Goal: Obtain resource: Obtain resource

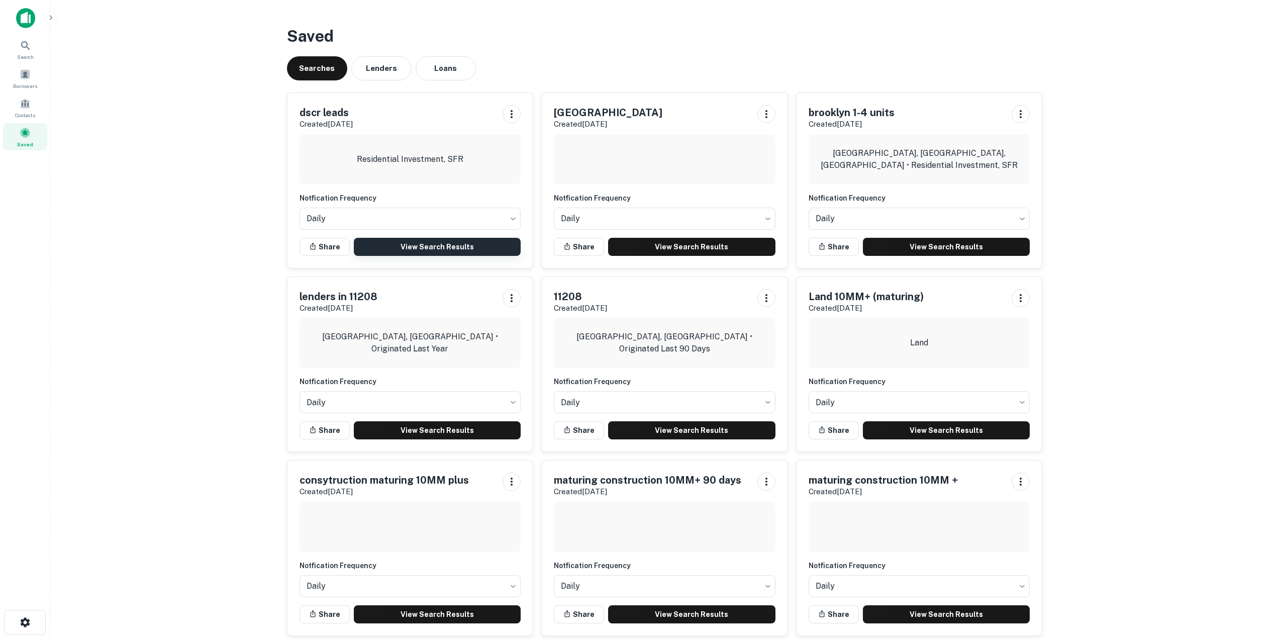
click at [447, 249] on link "View Search Results" at bounding box center [437, 247] width 167 height 18
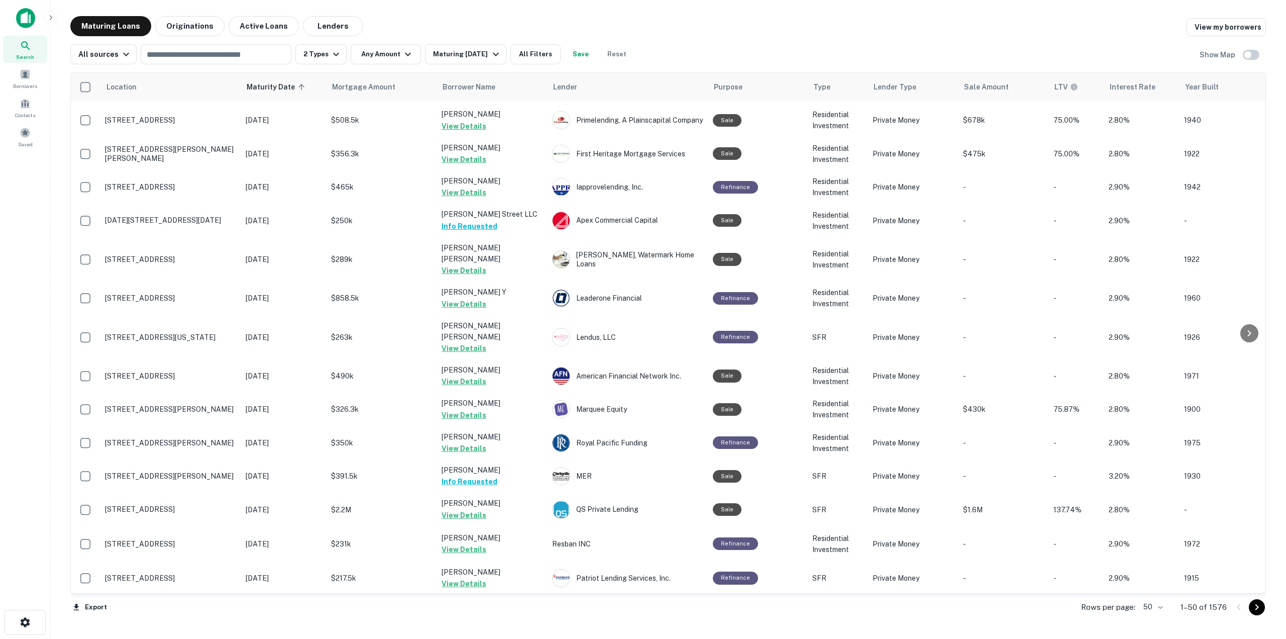
scroll to position [653, 0]
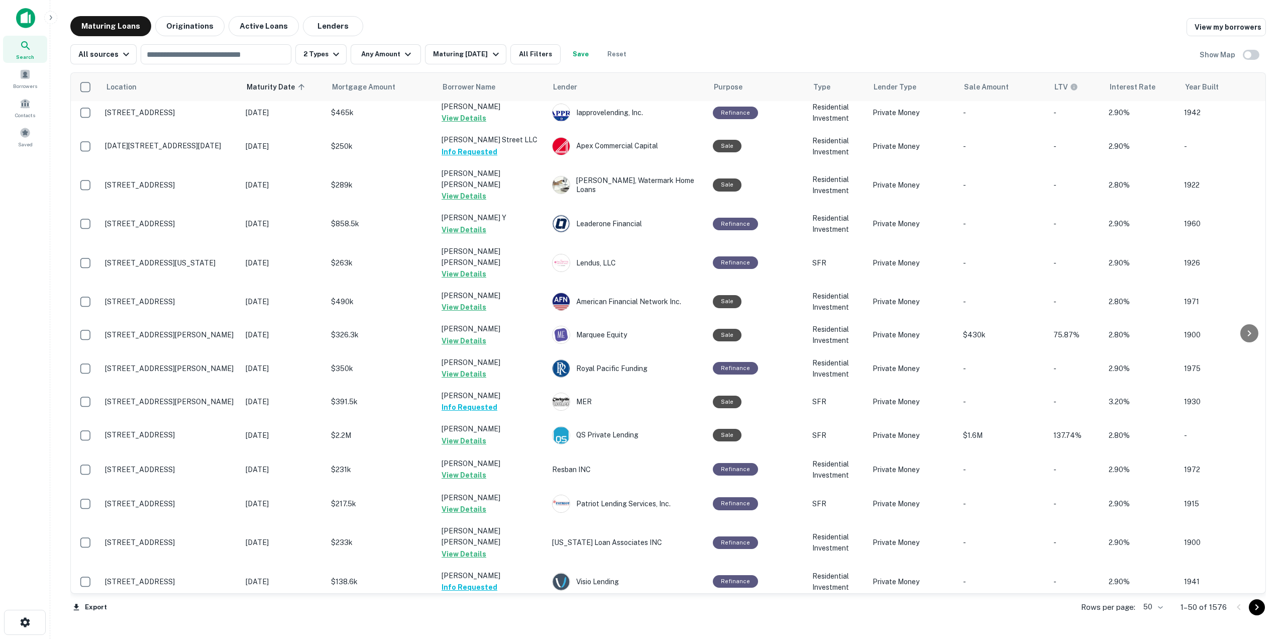
click at [1162, 602] on body "Search Borrowers Contacts Saved Maturing Loans Originations Active Loans Lender…" at bounding box center [643, 319] width 1286 height 639
click at [1158, 618] on li "100" at bounding box center [1154, 618] width 29 height 18
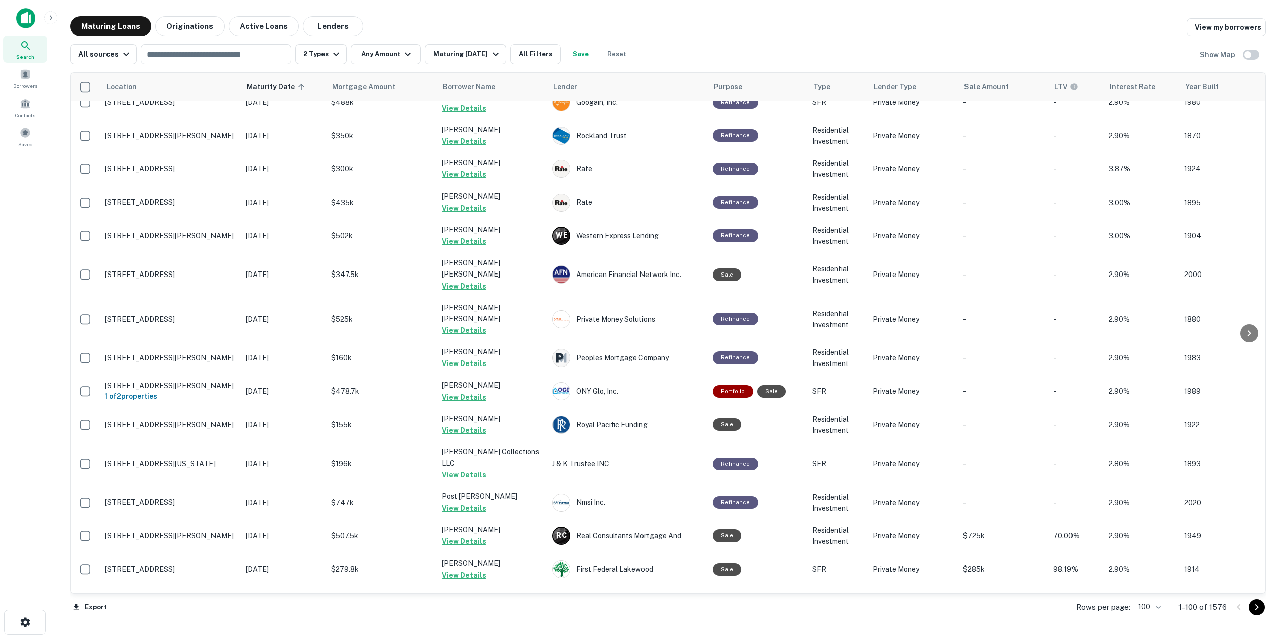
scroll to position [2904, 0]
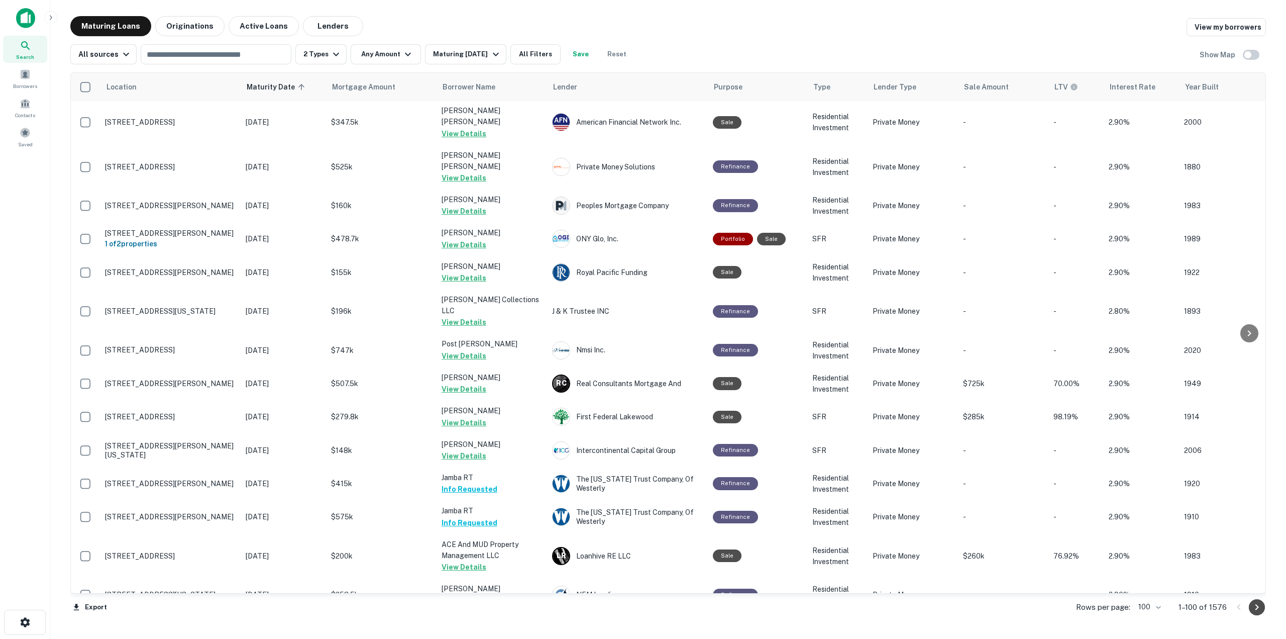
click at [1258, 612] on icon "Go to next page" at bounding box center [1257, 607] width 12 height 12
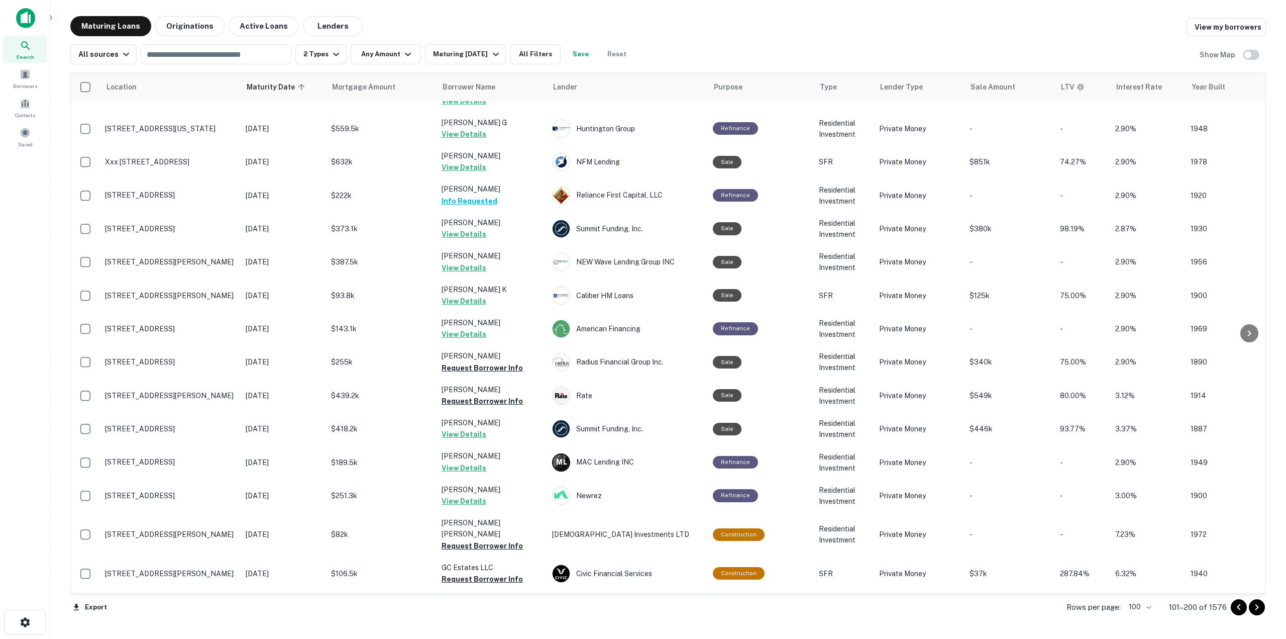
scroll to position [581, 0]
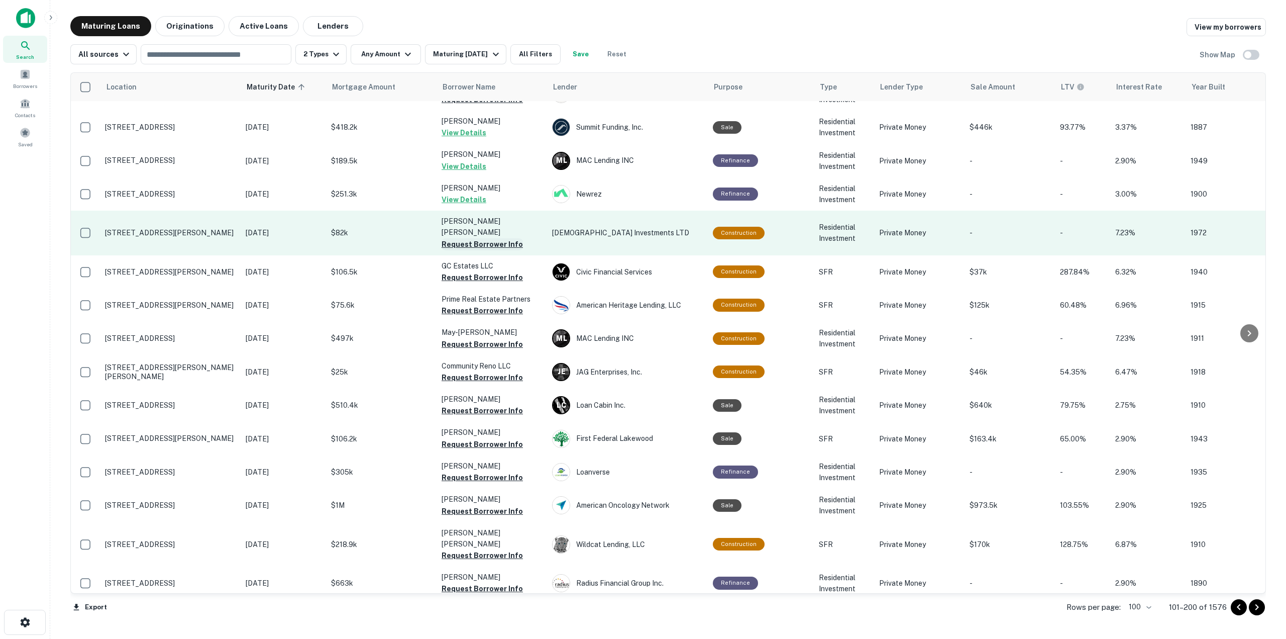
click at [507, 238] on button "Request Borrower Info" at bounding box center [482, 244] width 81 height 12
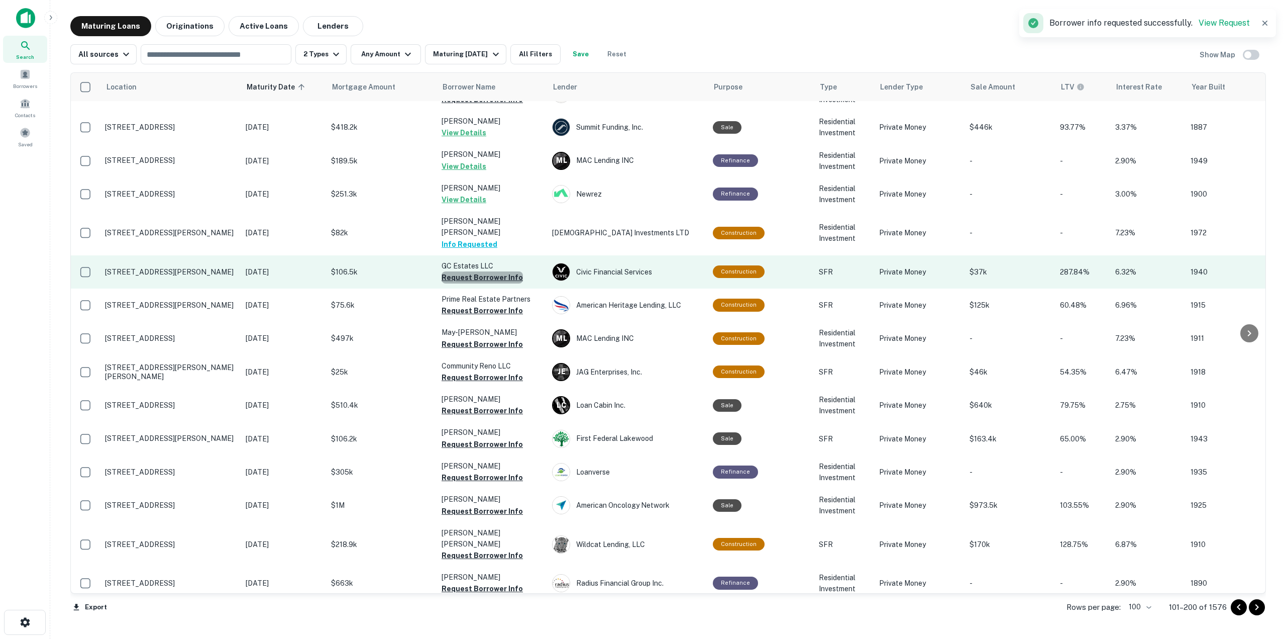
click at [499, 271] on button "Request Borrower Info" at bounding box center [482, 277] width 81 height 12
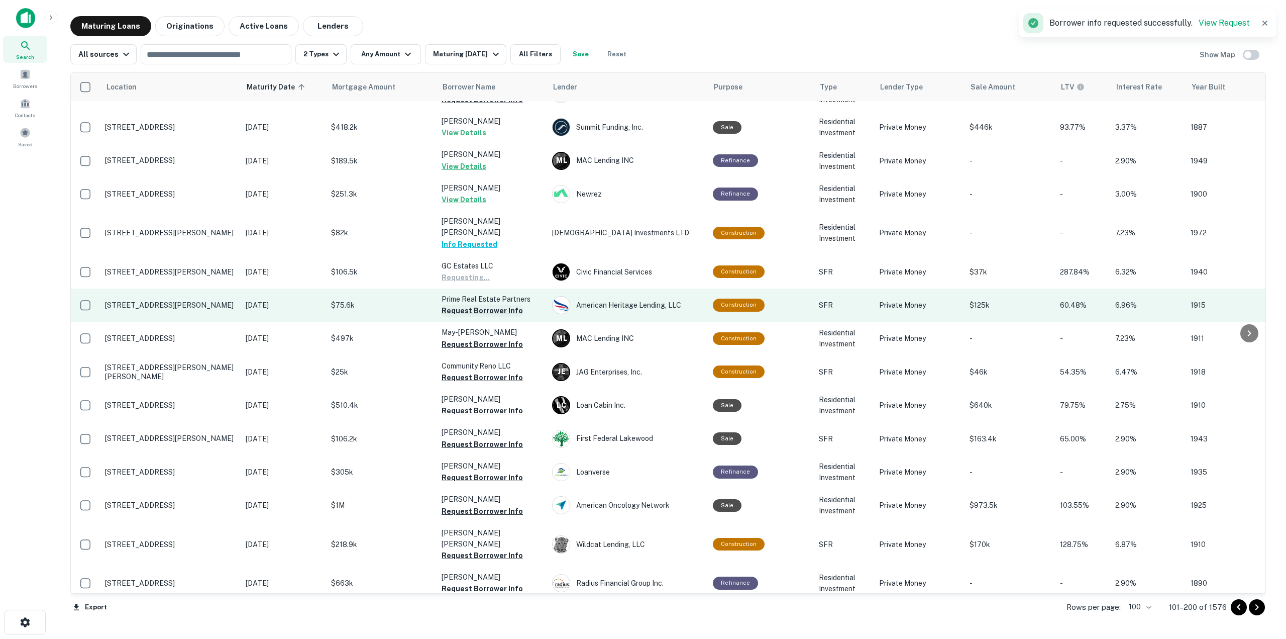
click at [500, 305] on button "Request Borrower Info" at bounding box center [482, 311] width 81 height 12
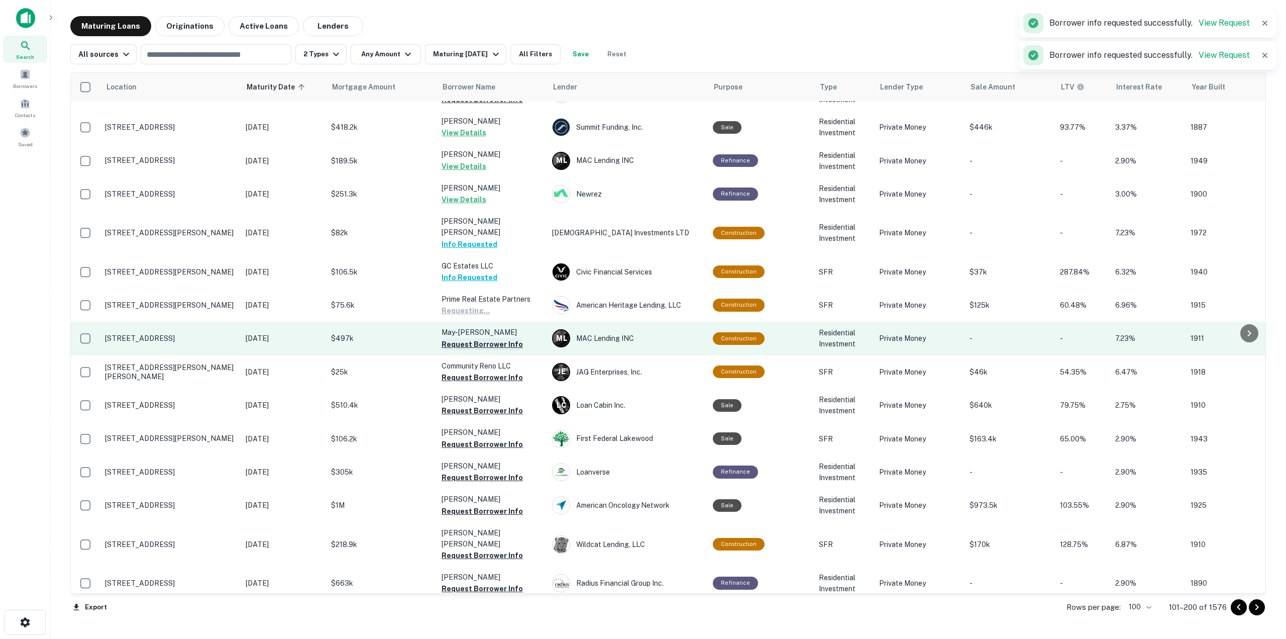
click at [497, 338] on button "Request Borrower Info" at bounding box center [482, 344] width 81 height 12
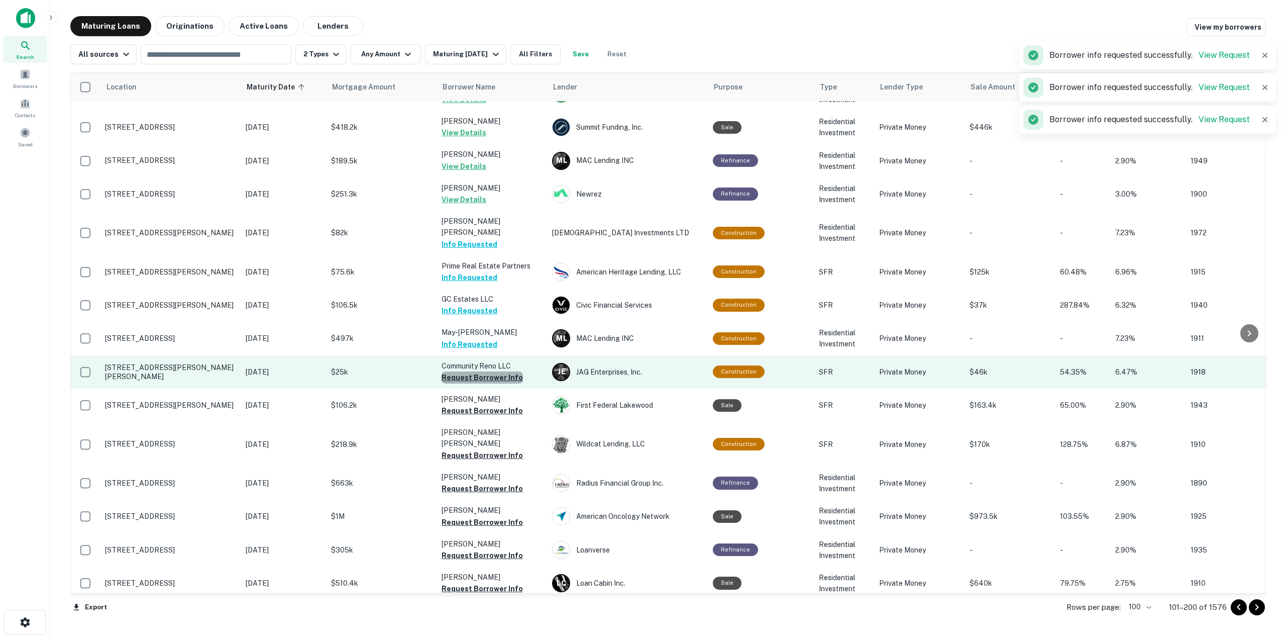
click at [501, 371] on button "Request Borrower Info" at bounding box center [482, 377] width 81 height 12
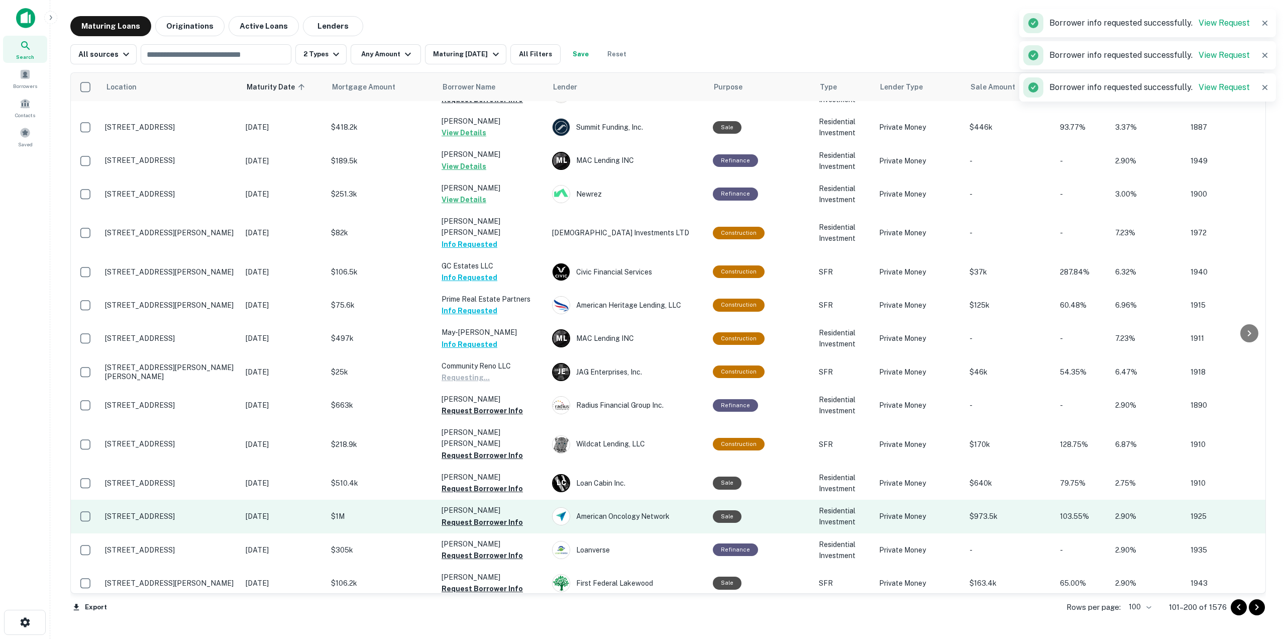
scroll to position [732, 0]
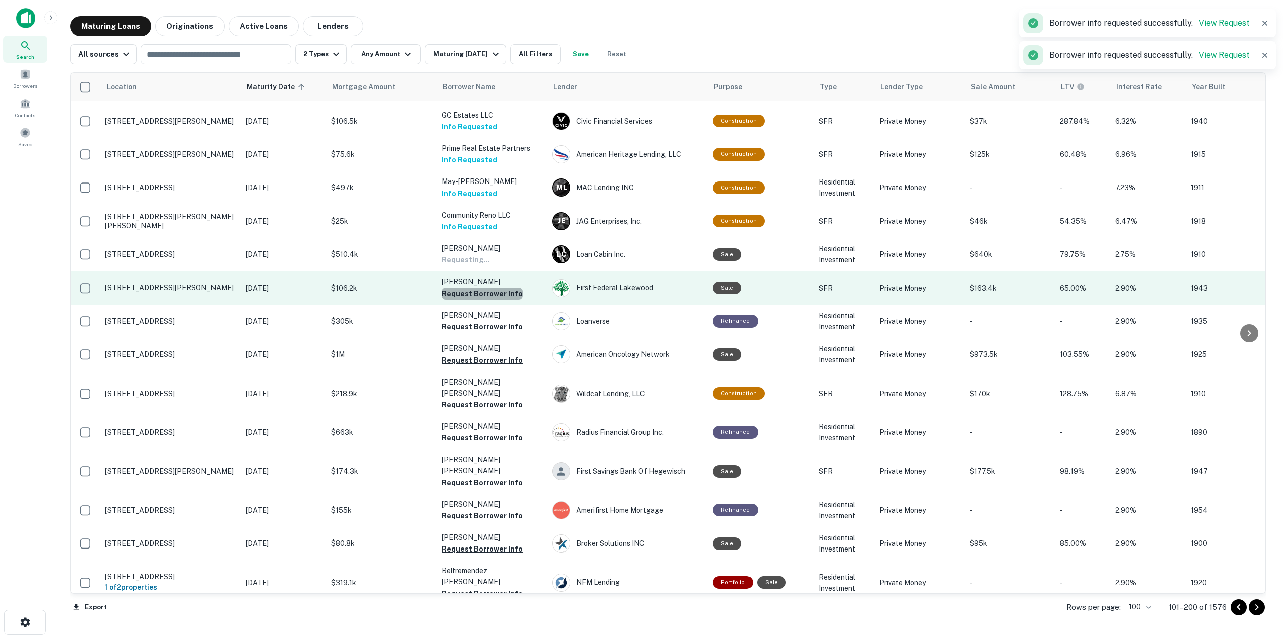
click at [508, 287] on button "Request Borrower Info" at bounding box center [482, 293] width 81 height 12
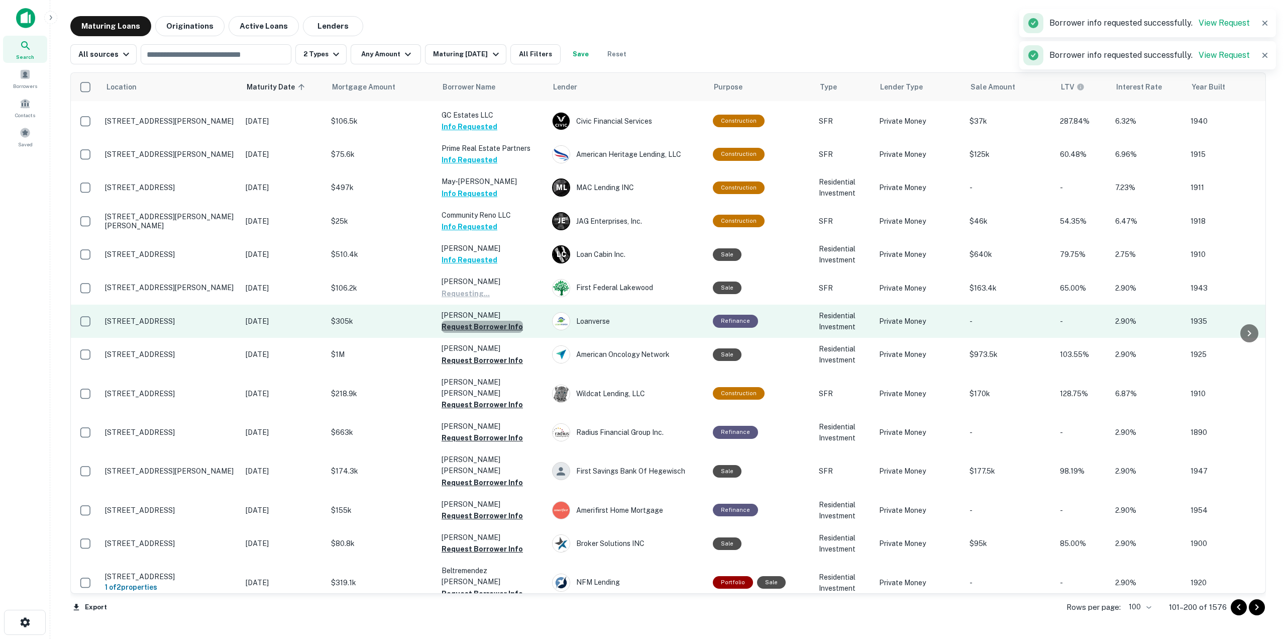
click at [512, 321] on button "Request Borrower Info" at bounding box center [482, 327] width 81 height 12
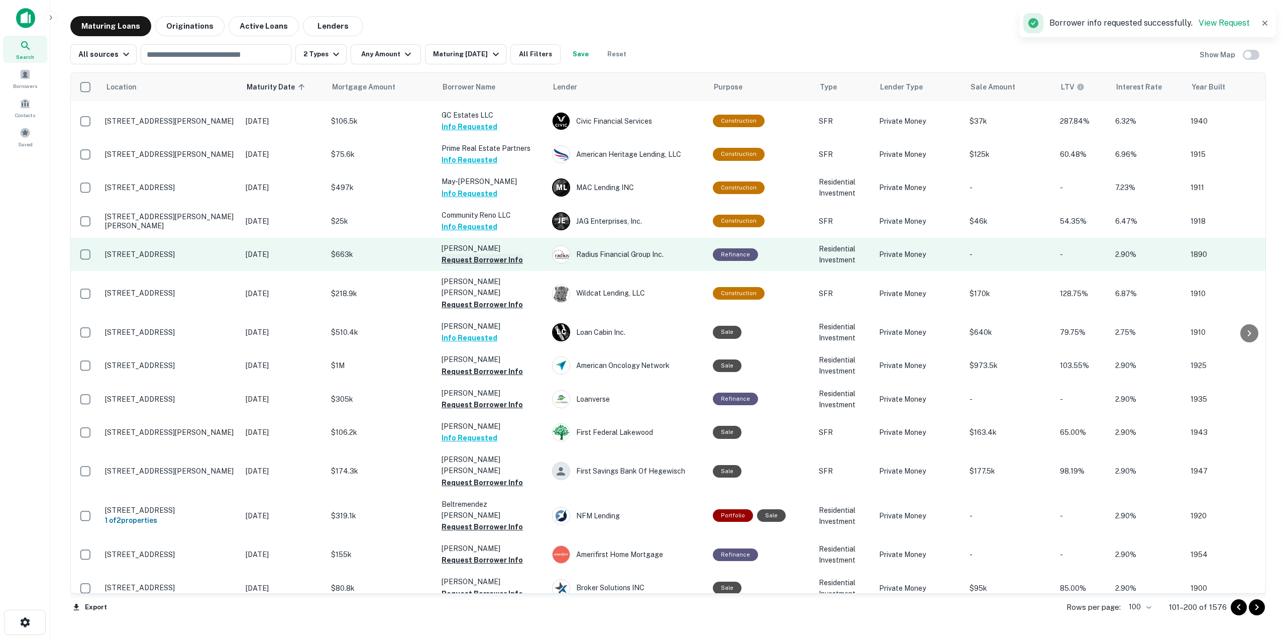
click at [502, 254] on button "Request Borrower Info" at bounding box center [482, 260] width 81 height 12
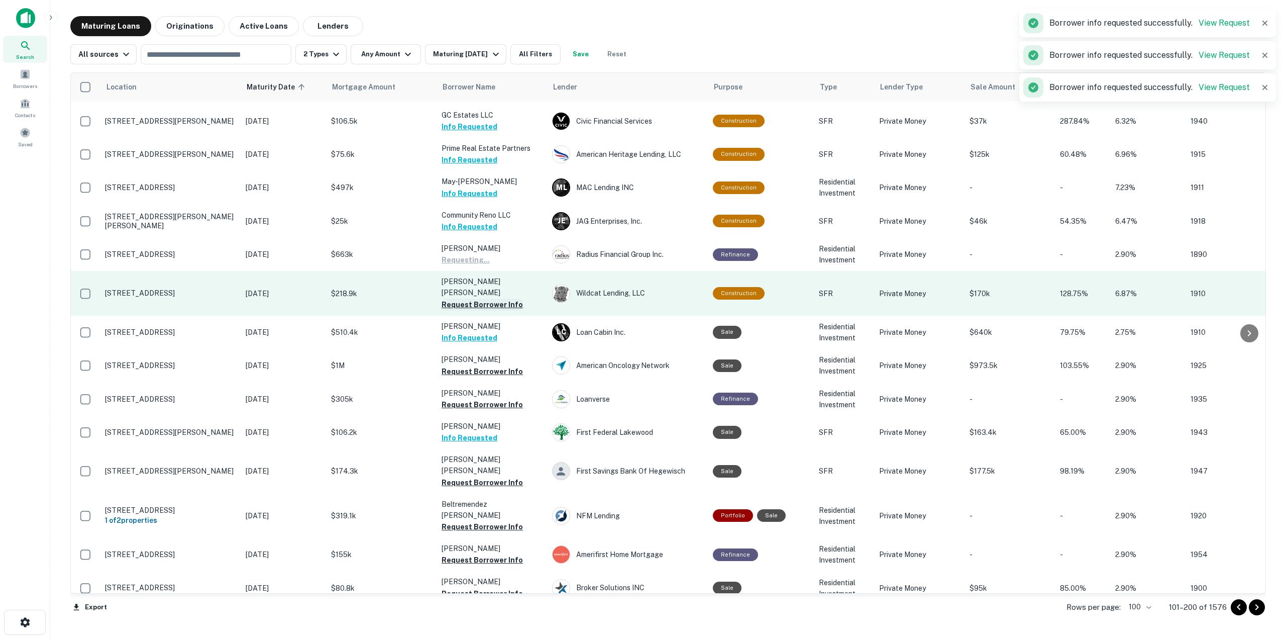
click at [505, 299] on button "Request Borrower Info" at bounding box center [482, 305] width 81 height 12
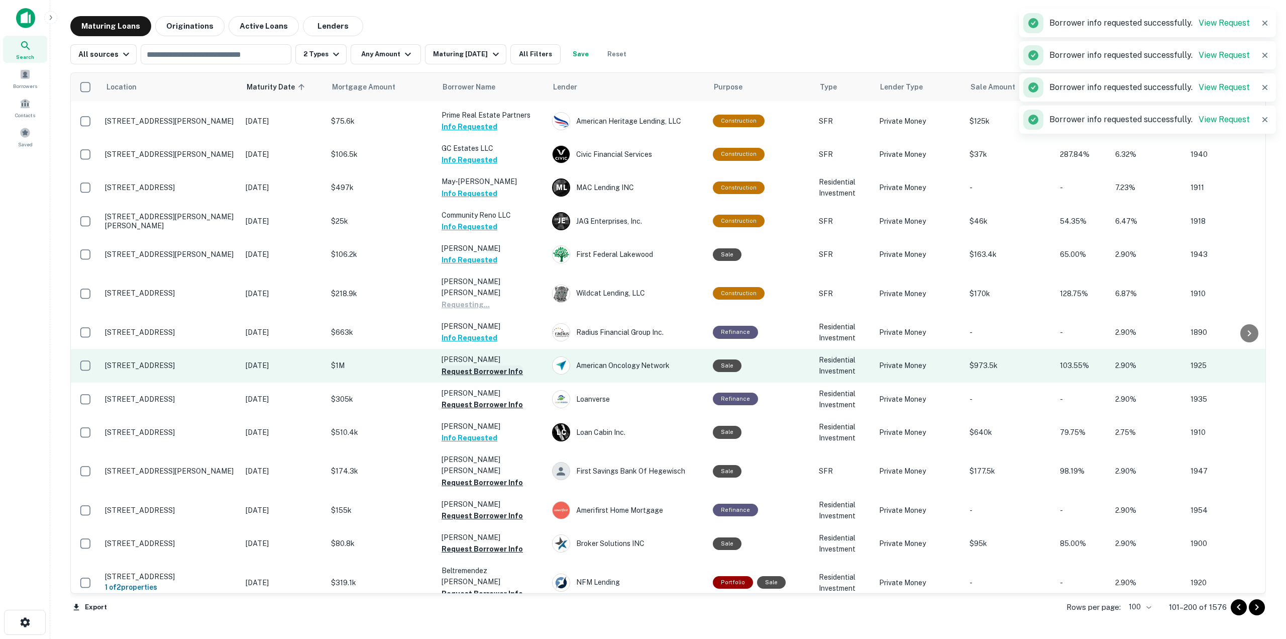
click at [498, 365] on button "Request Borrower Info" at bounding box center [482, 371] width 81 height 12
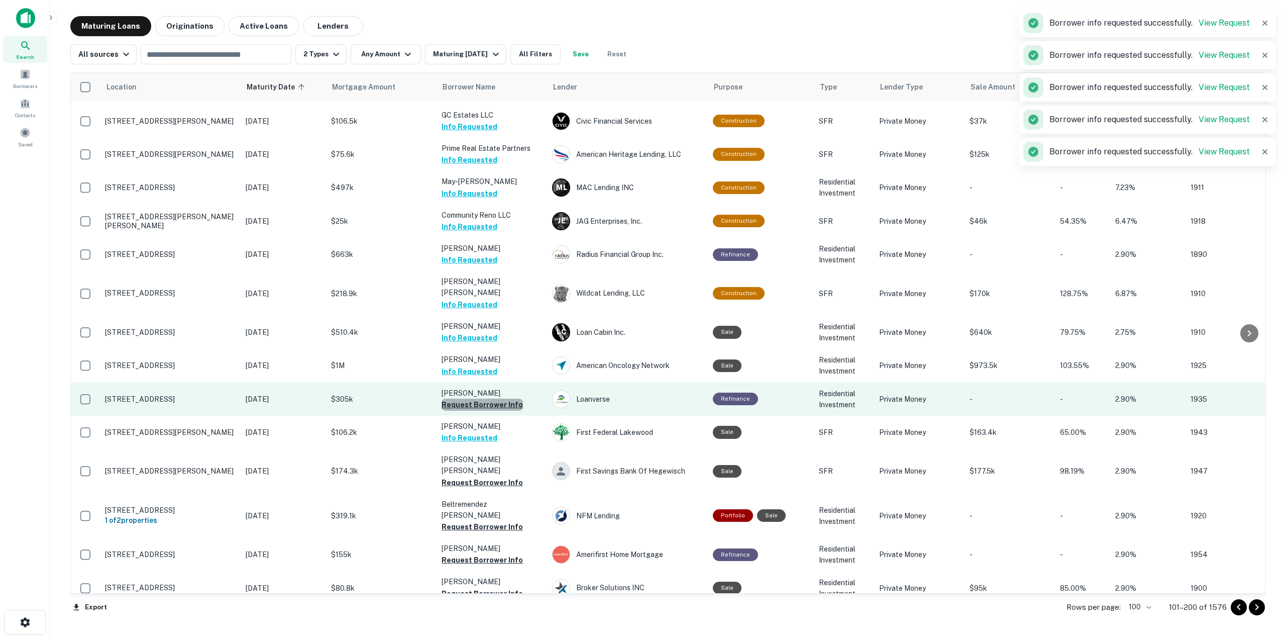
click at [503, 399] on button "Request Borrower Info" at bounding box center [482, 405] width 81 height 12
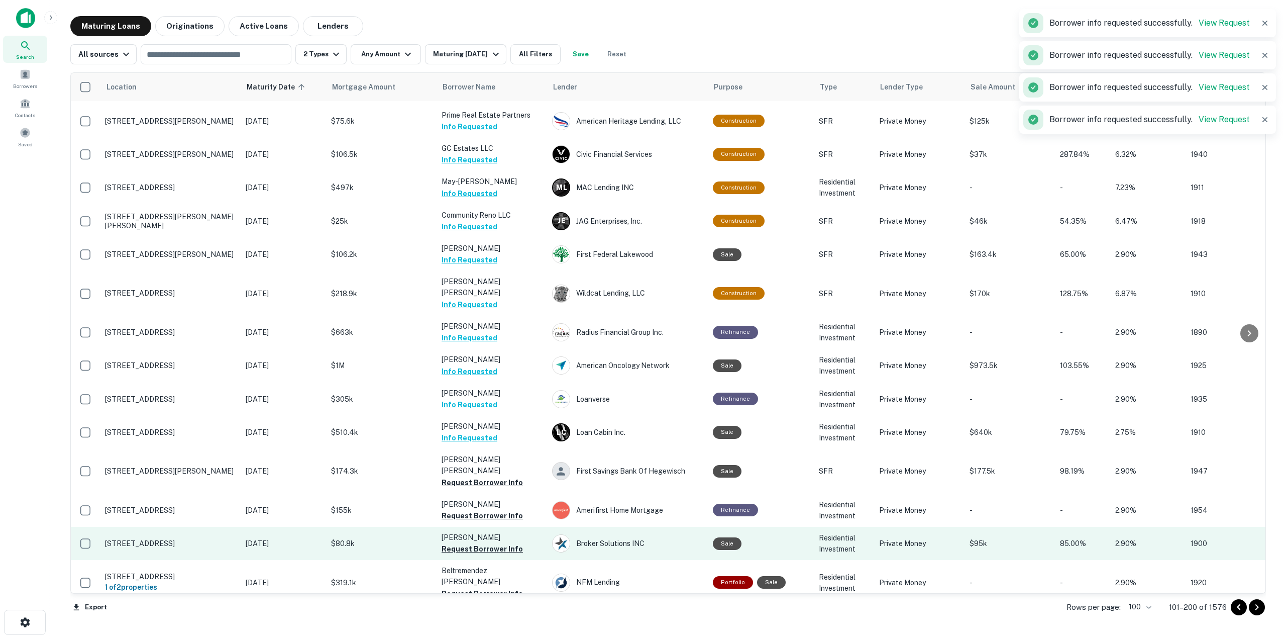
scroll to position [833, 0]
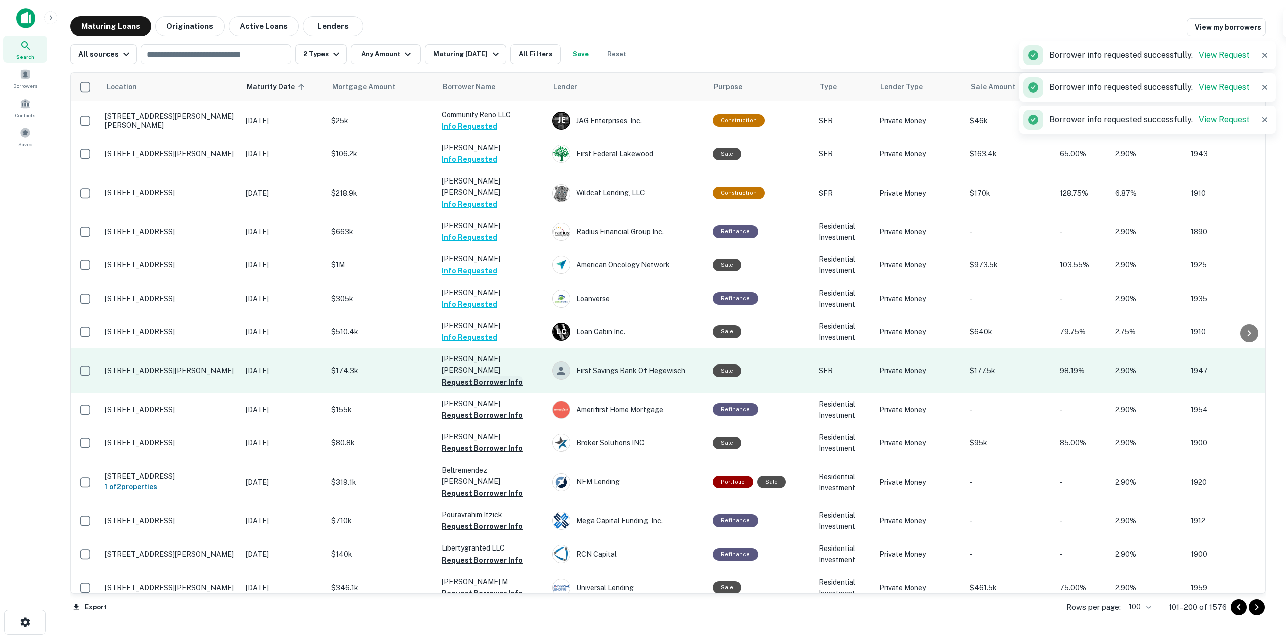
click at [505, 376] on button "Request Borrower Info" at bounding box center [482, 382] width 81 height 12
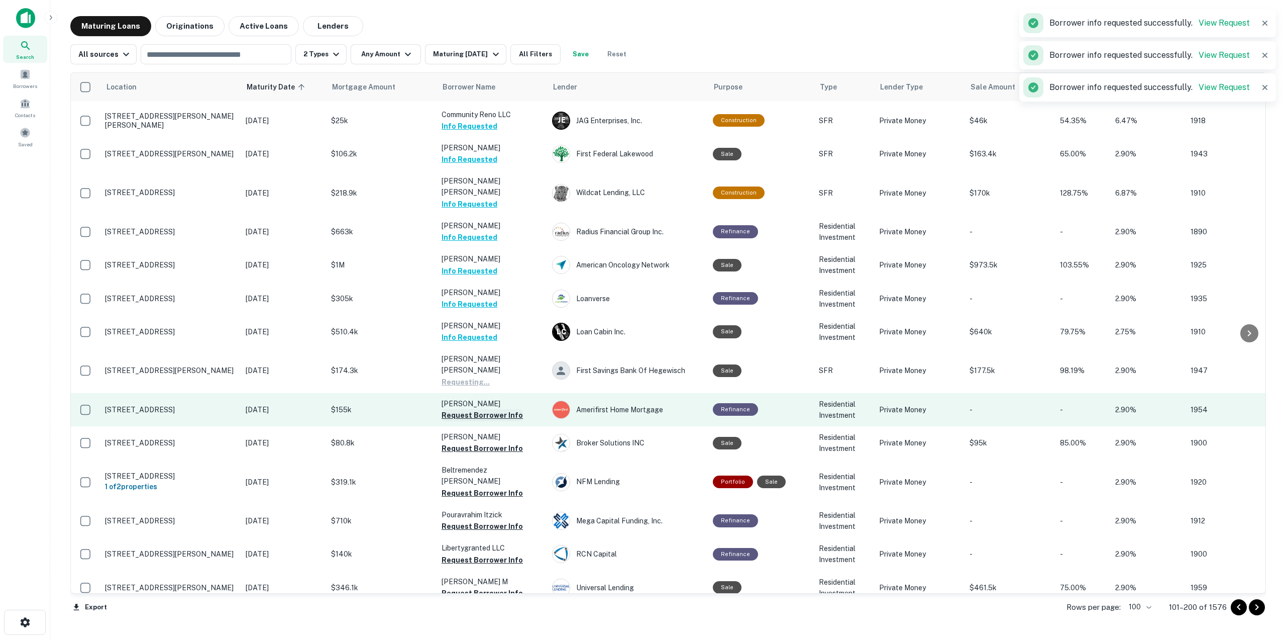
click at [502, 409] on button "Request Borrower Info" at bounding box center [482, 415] width 81 height 12
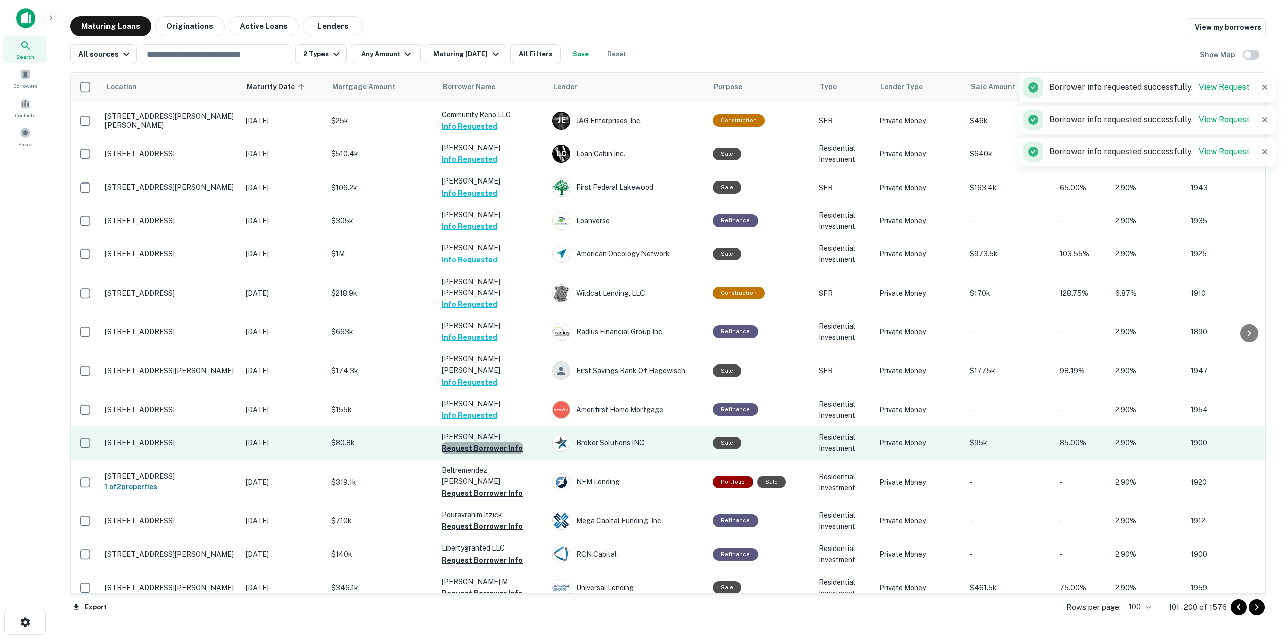
click at [495, 442] on button "Request Borrower Info" at bounding box center [482, 448] width 81 height 12
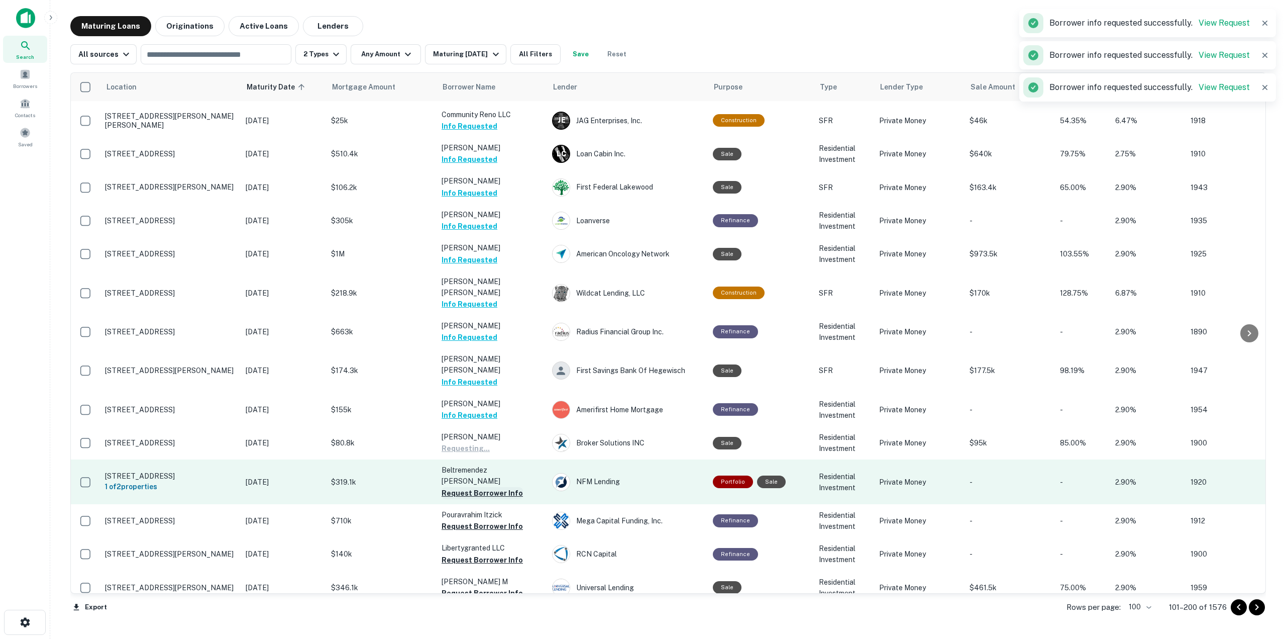
click at [500, 487] on button "Request Borrower Info" at bounding box center [482, 493] width 81 height 12
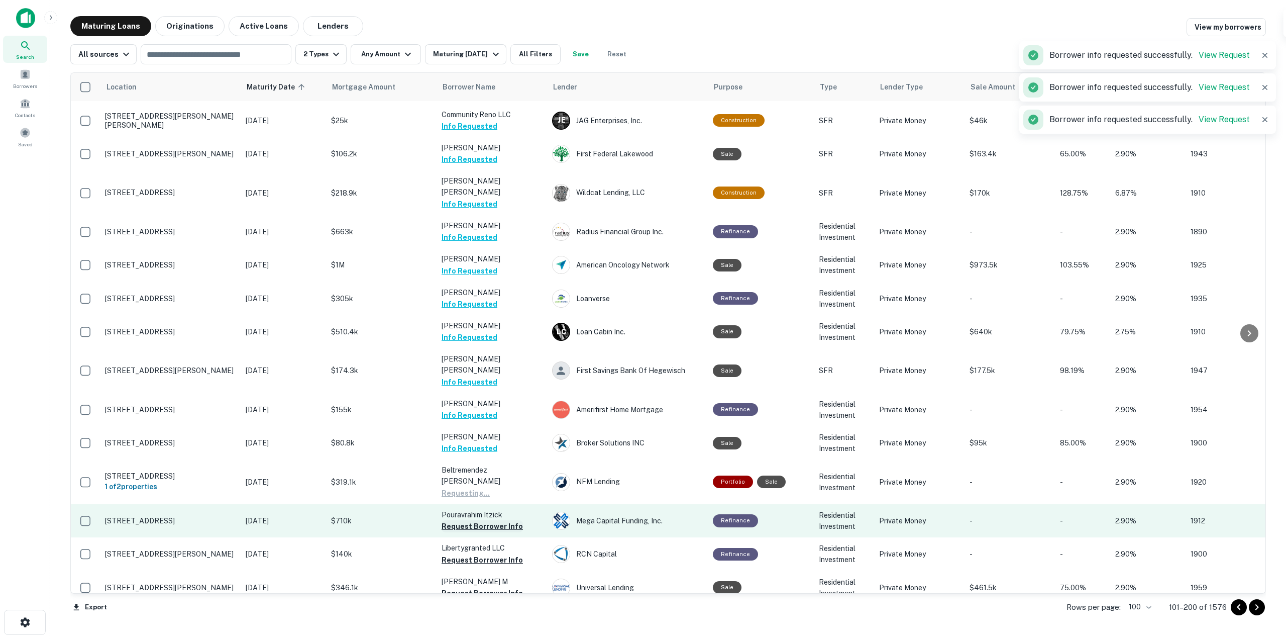
click at [498, 520] on button "Request Borrower Info" at bounding box center [482, 526] width 81 height 12
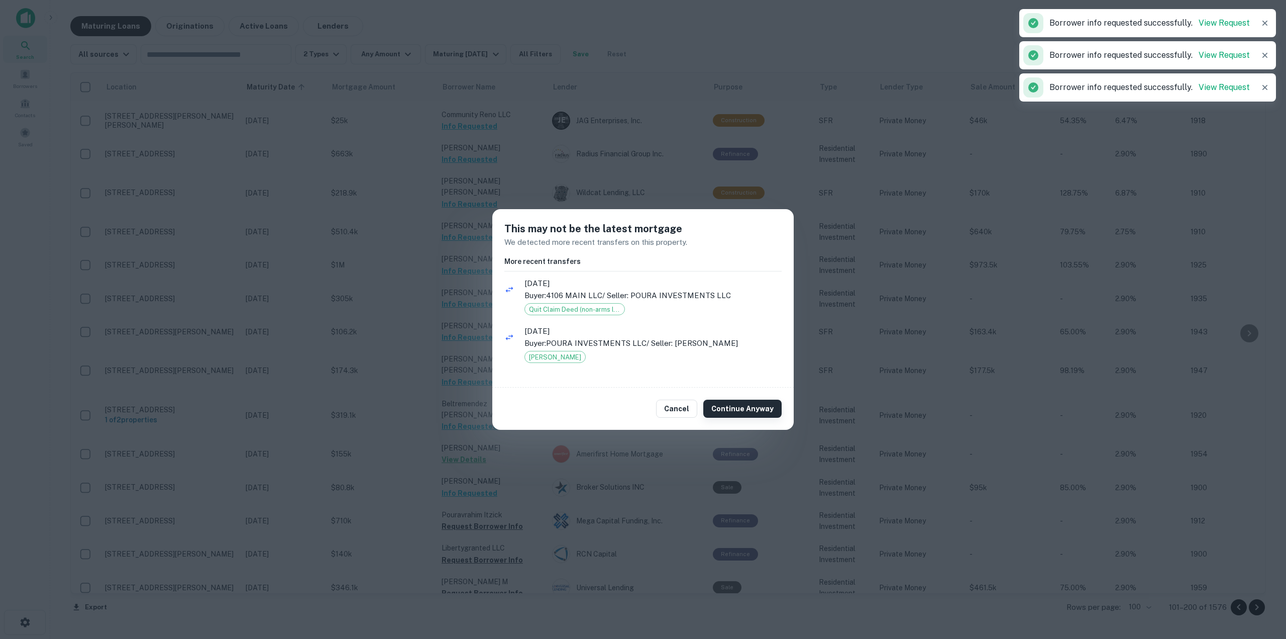
click at [721, 412] on button "Continue Anyway" at bounding box center [743, 409] width 78 height 18
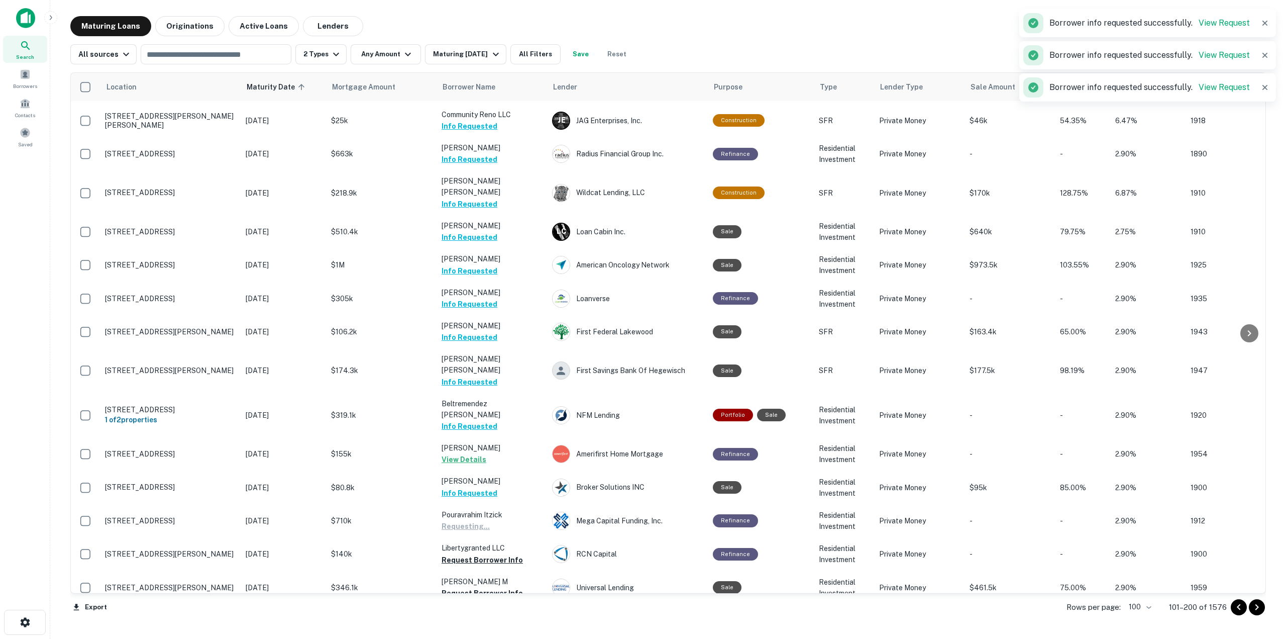
scroll to position [983, 0]
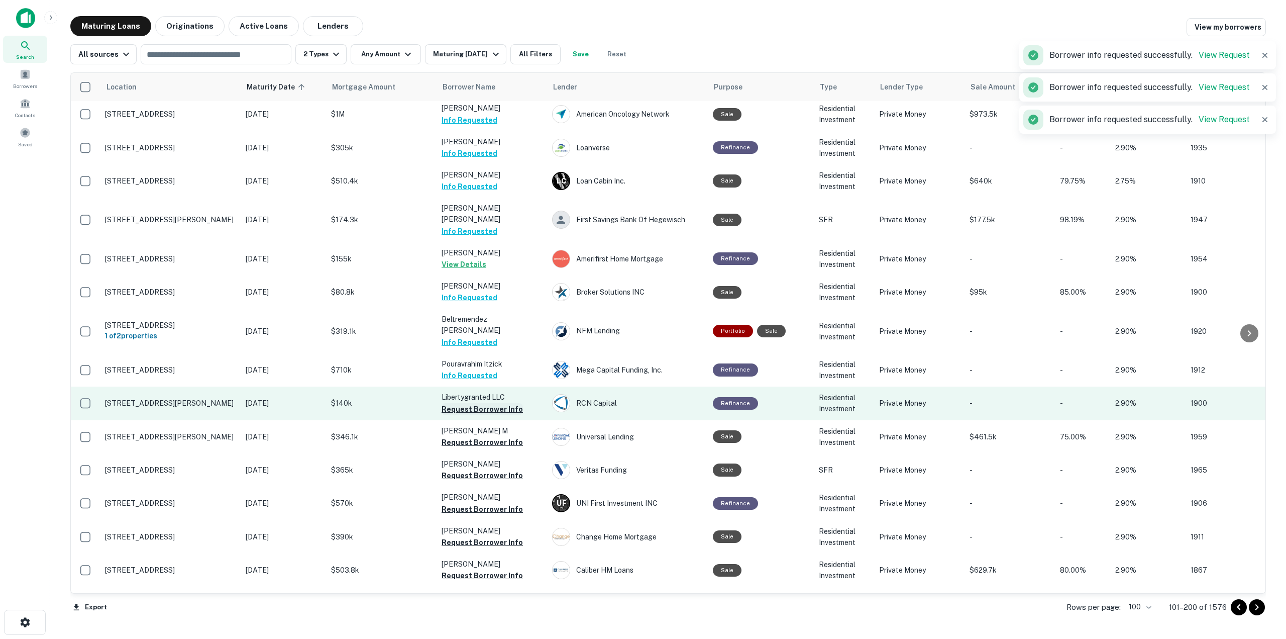
click at [505, 403] on button "Request Borrower Info" at bounding box center [482, 409] width 81 height 12
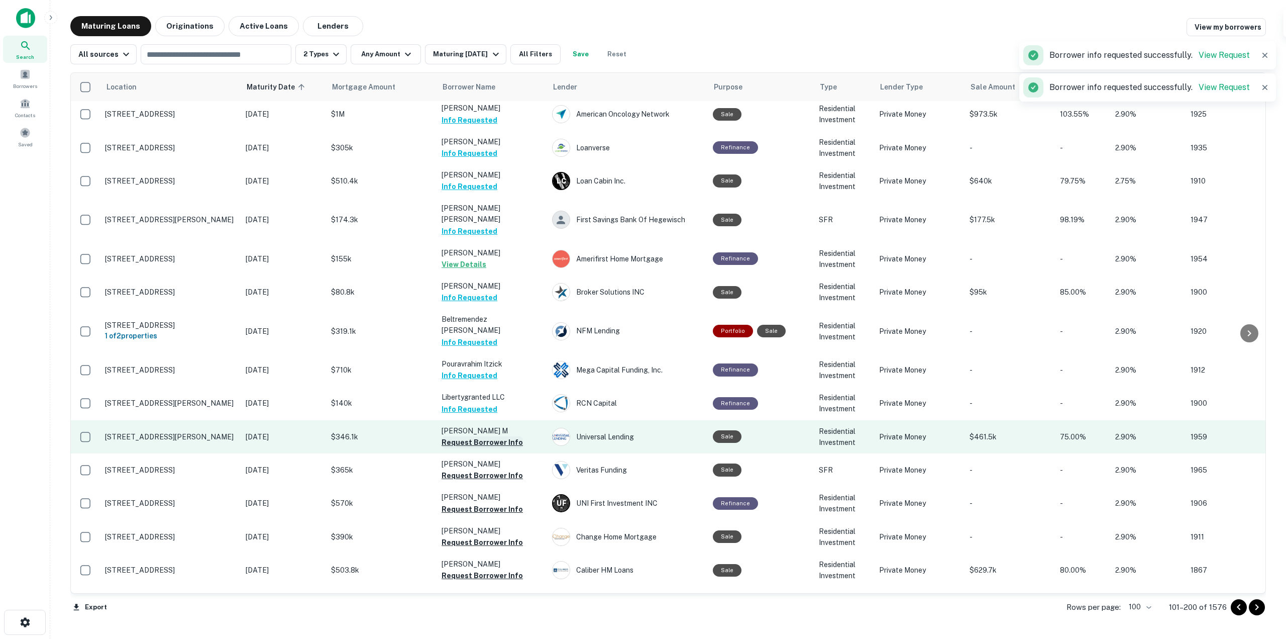
click at [503, 436] on button "Request Borrower Info" at bounding box center [482, 442] width 81 height 12
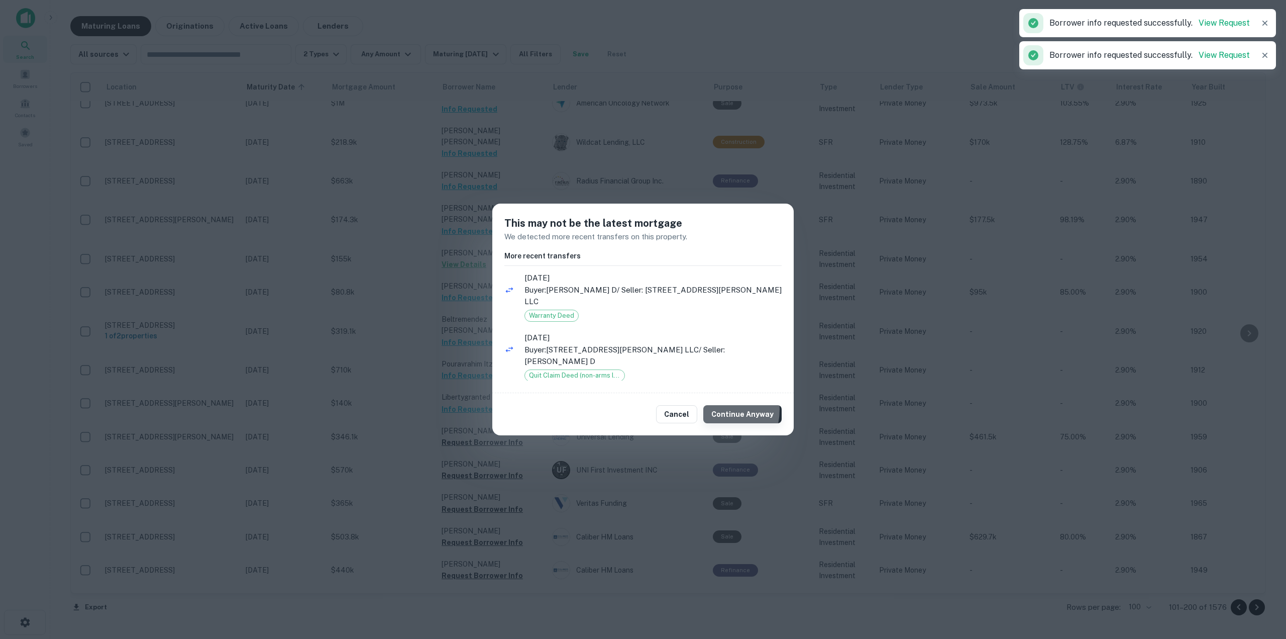
click at [719, 405] on button "Continue Anyway" at bounding box center [743, 414] width 78 height 18
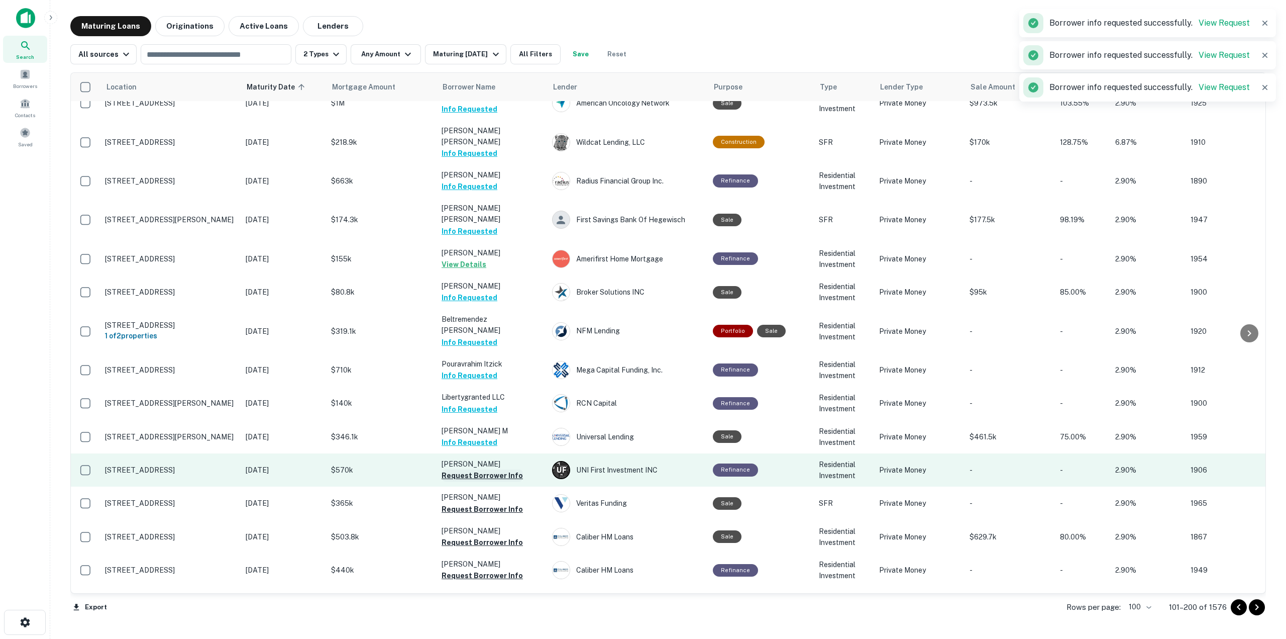
click at [485, 469] on button "Request Borrower Info" at bounding box center [482, 475] width 81 height 12
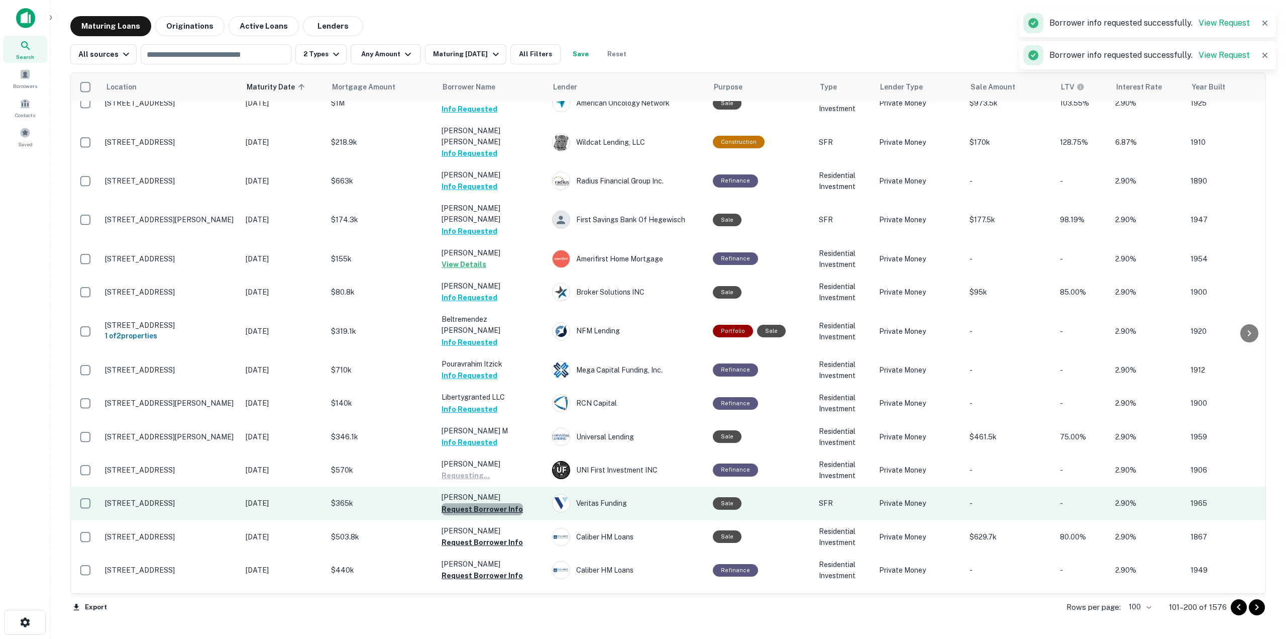
click at [505, 503] on button "Request Borrower Info" at bounding box center [482, 509] width 81 height 12
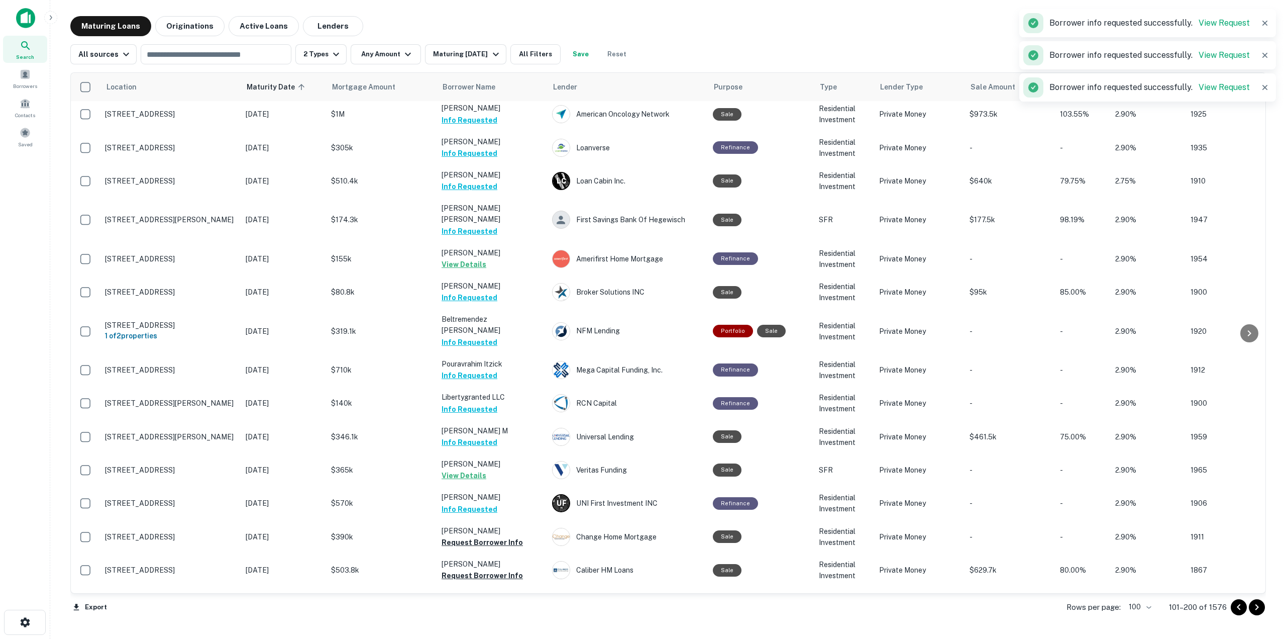
scroll to position [1134, 0]
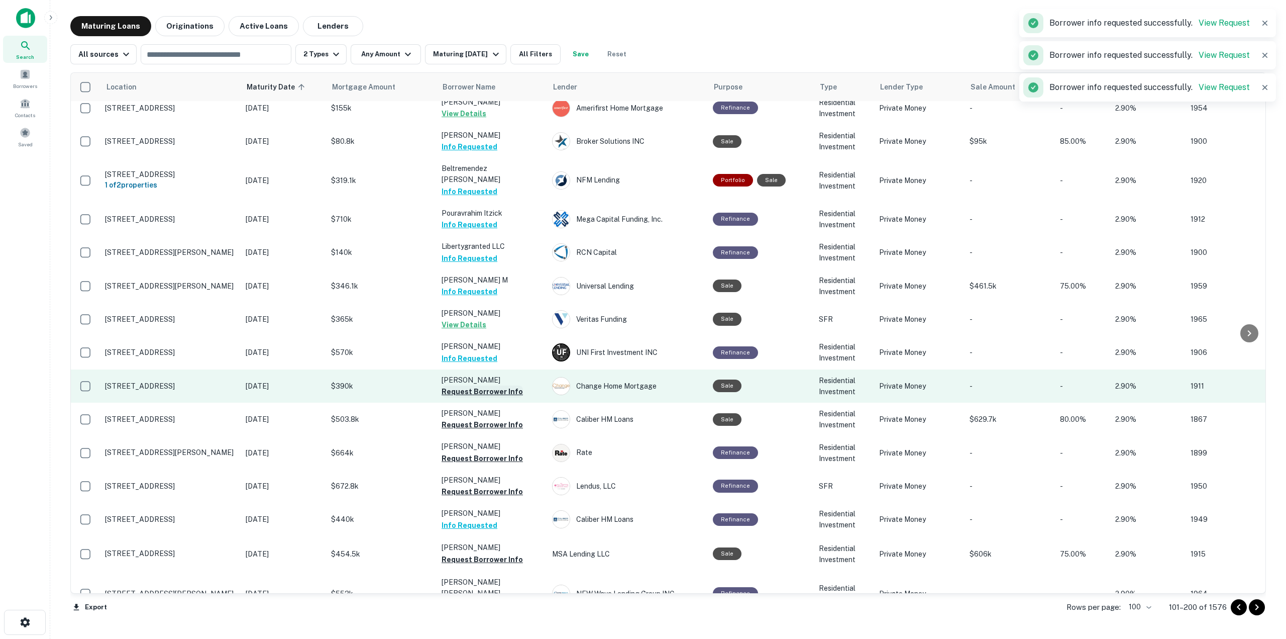
click at [507, 385] on button "Request Borrower Info" at bounding box center [482, 391] width 81 height 12
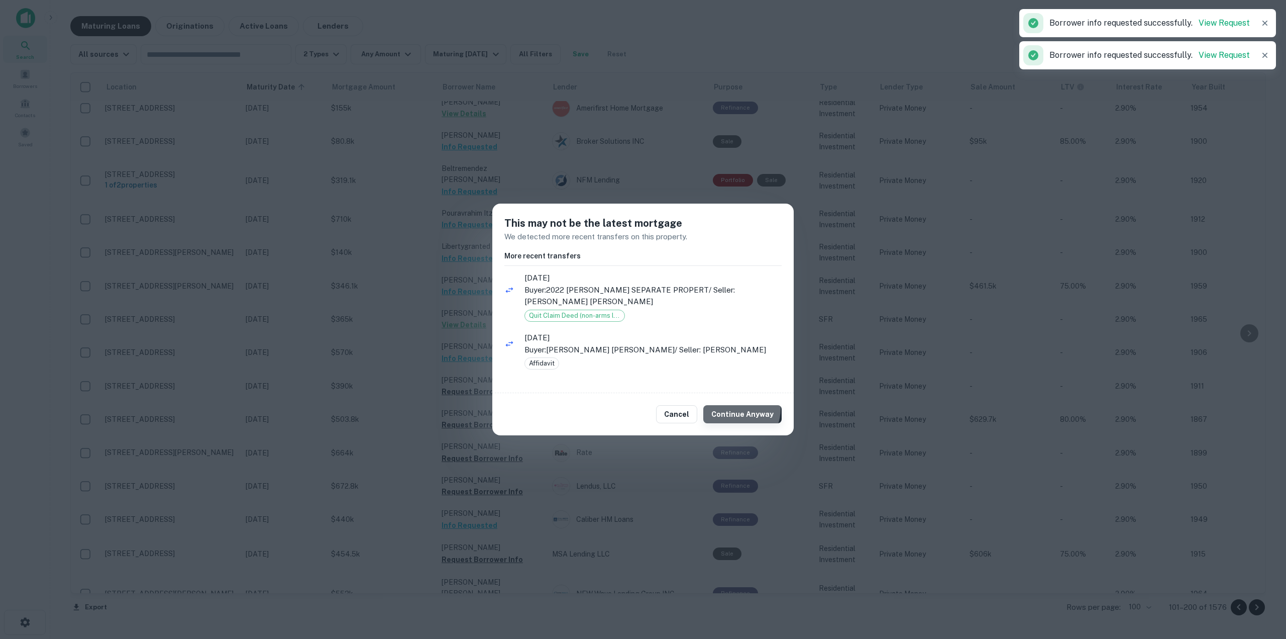
click at [738, 408] on button "Continue Anyway" at bounding box center [743, 414] width 78 height 18
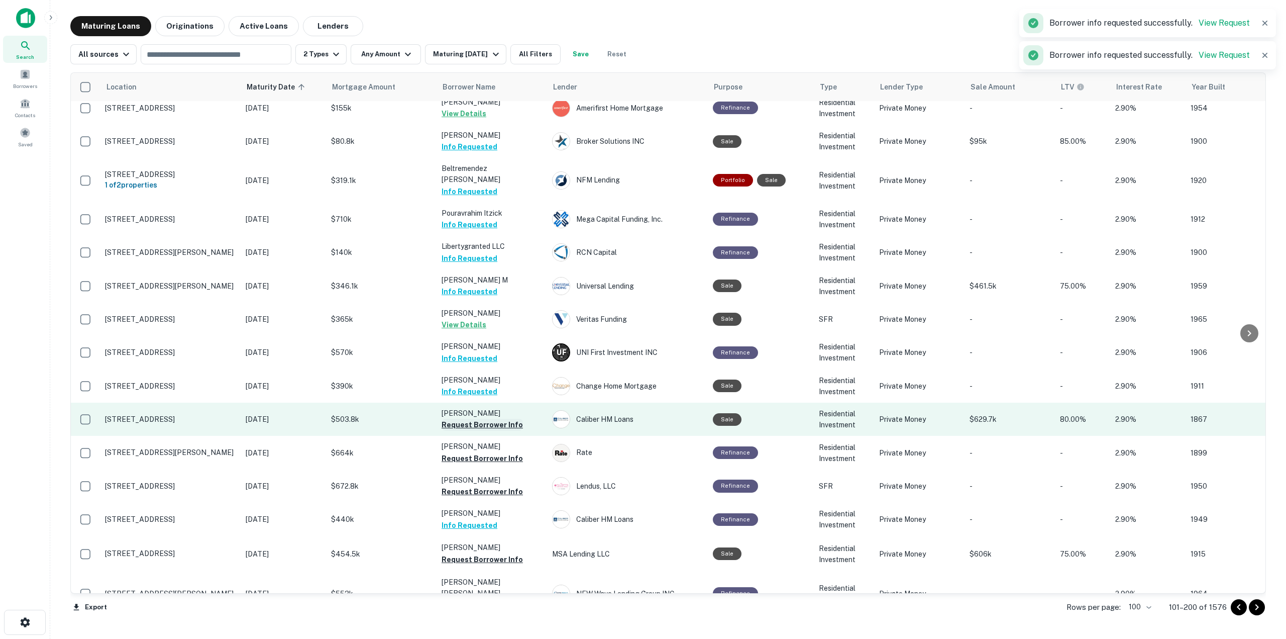
click at [508, 419] on button "Request Borrower Info" at bounding box center [482, 425] width 81 height 12
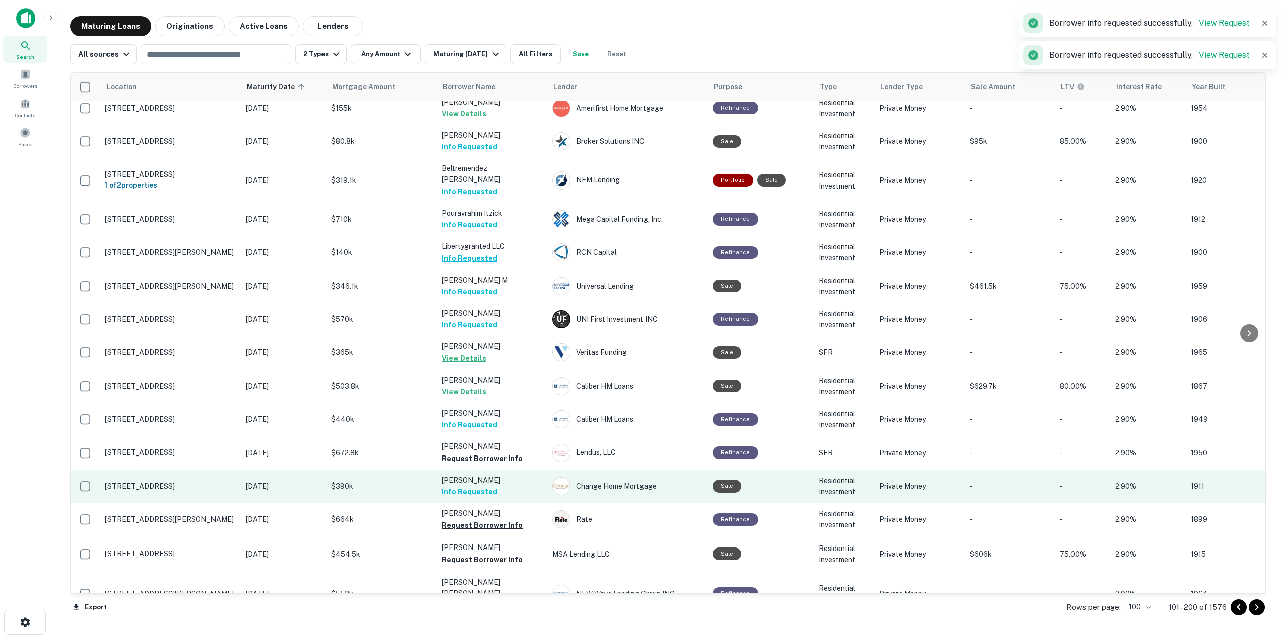
click at [508, 452] on button "Request Borrower Info" at bounding box center [482, 458] width 81 height 12
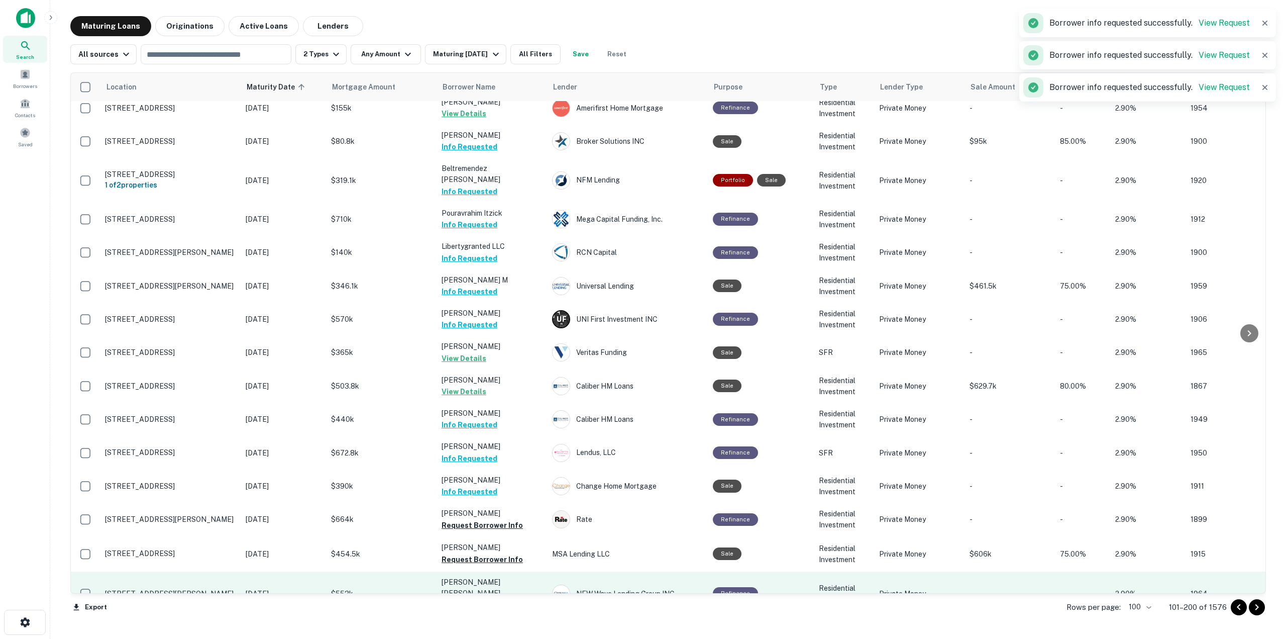
scroll to position [1235, 0]
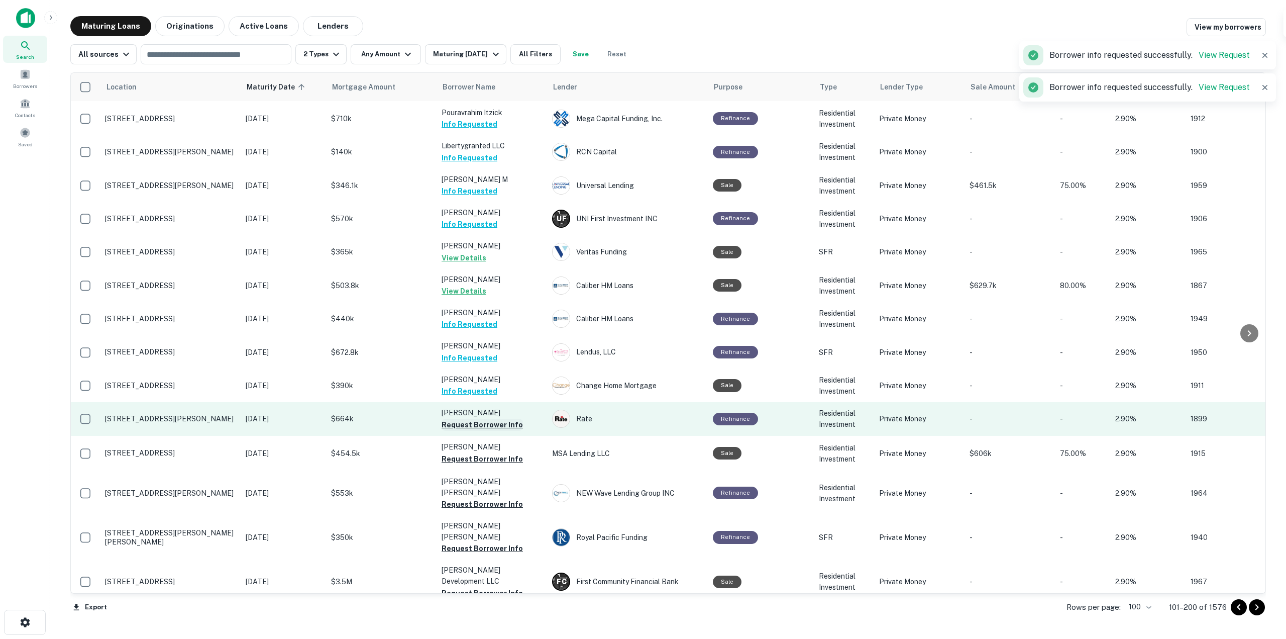
click at [502, 419] on button "Request Borrower Info" at bounding box center [482, 425] width 81 height 12
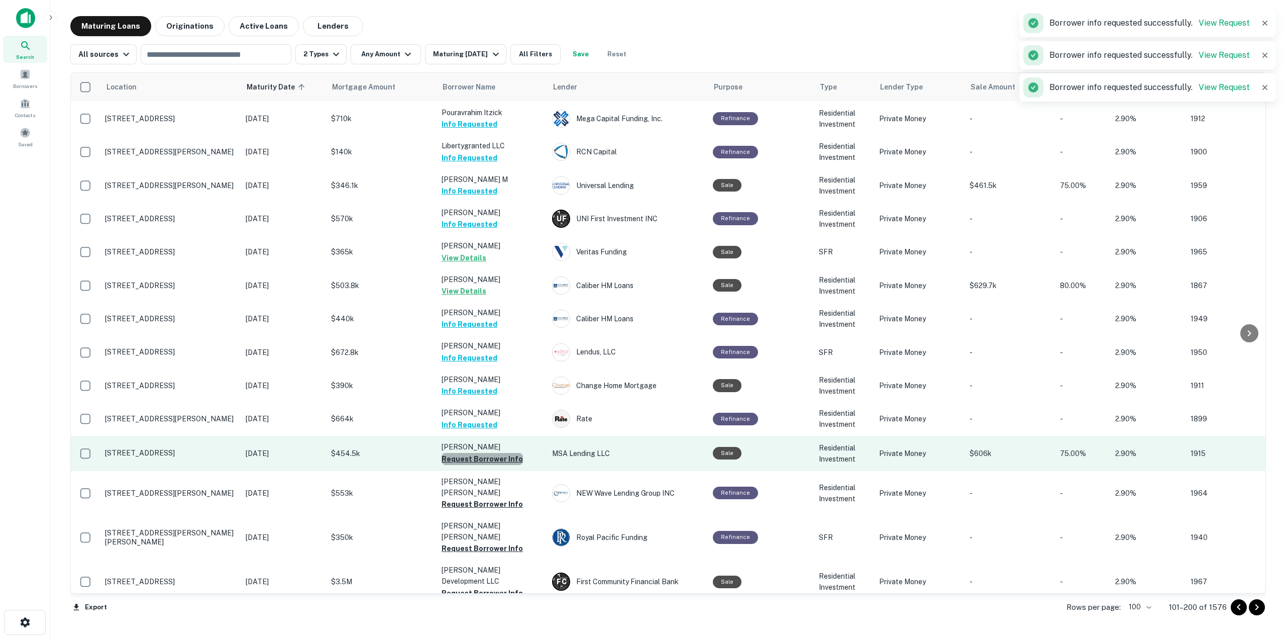
click at [504, 453] on button "Request Borrower Info" at bounding box center [482, 459] width 81 height 12
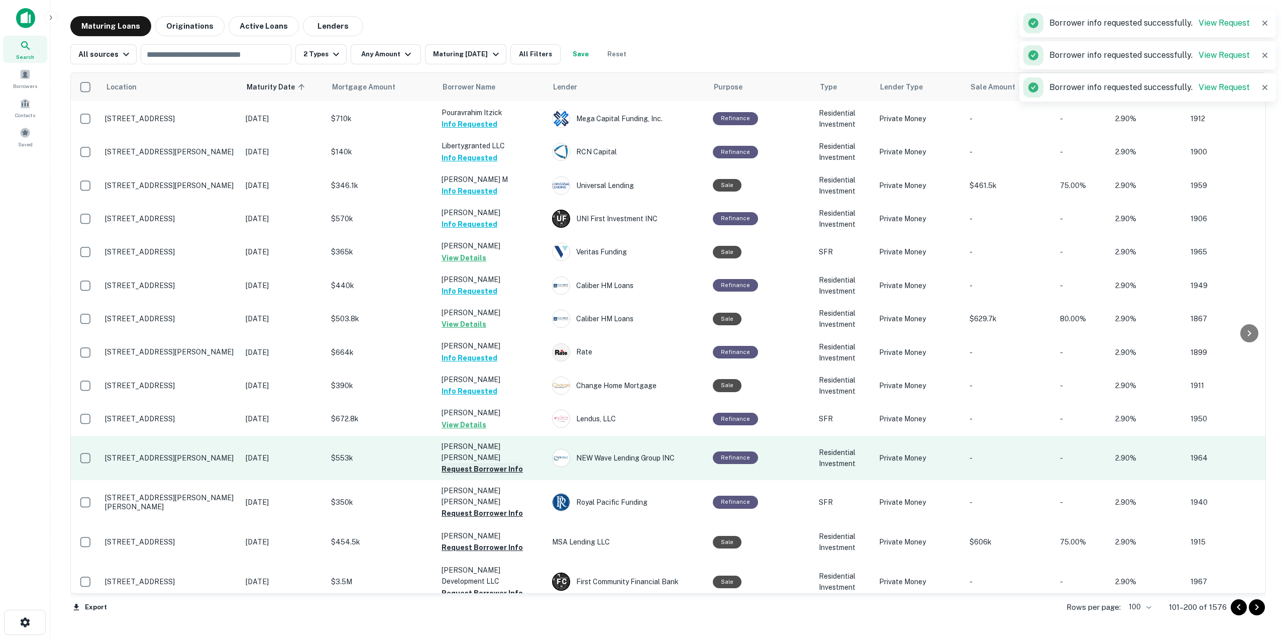
click at [507, 463] on button "Request Borrower Info" at bounding box center [482, 469] width 81 height 12
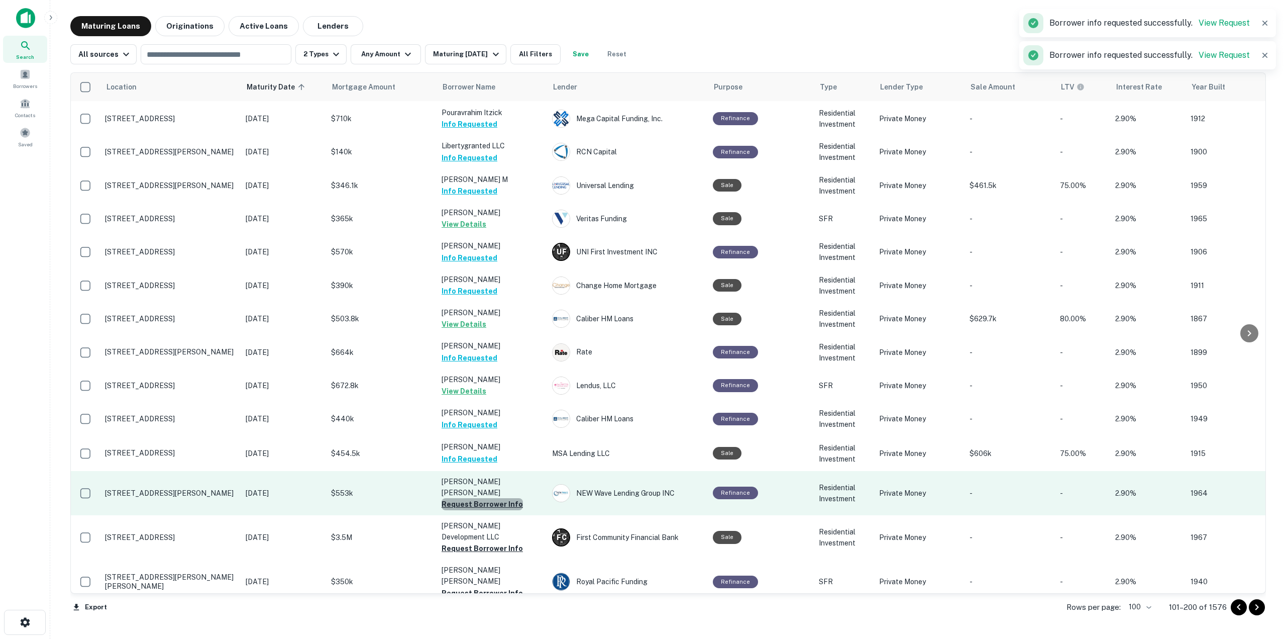
click at [507, 498] on button "Request Borrower Info" at bounding box center [482, 504] width 81 height 12
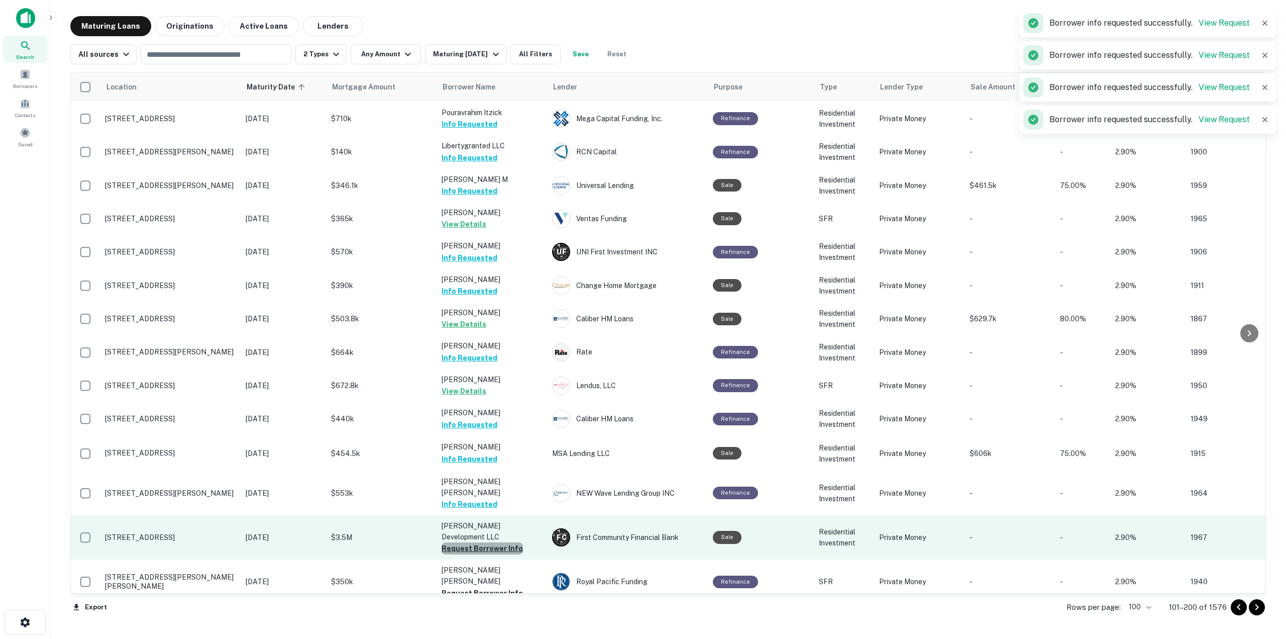
click at [502, 542] on button "Request Borrower Info" at bounding box center [482, 548] width 81 height 12
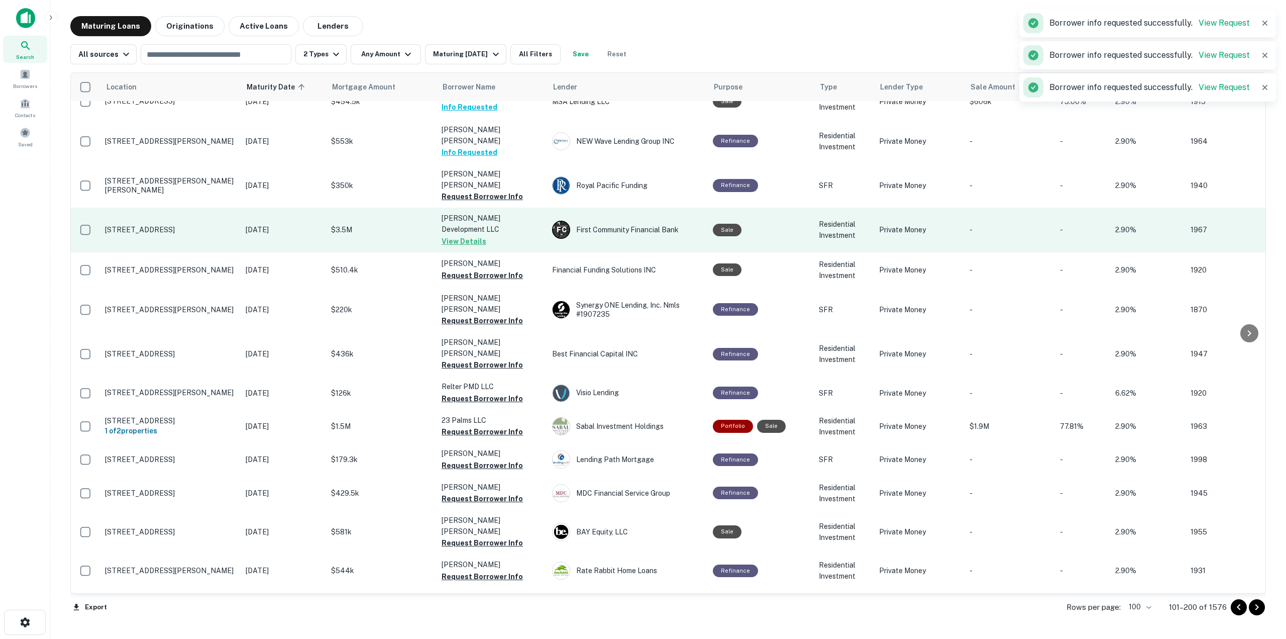
scroll to position [1536, 0]
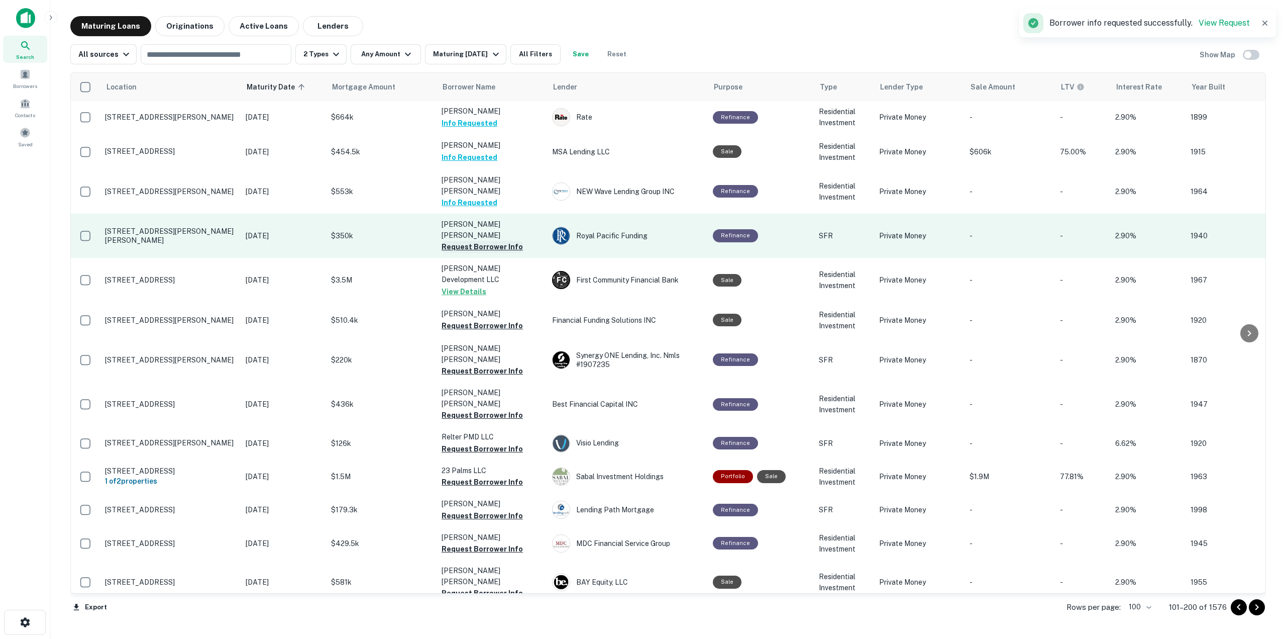
click at [506, 241] on button "Request Borrower Info" at bounding box center [482, 247] width 81 height 12
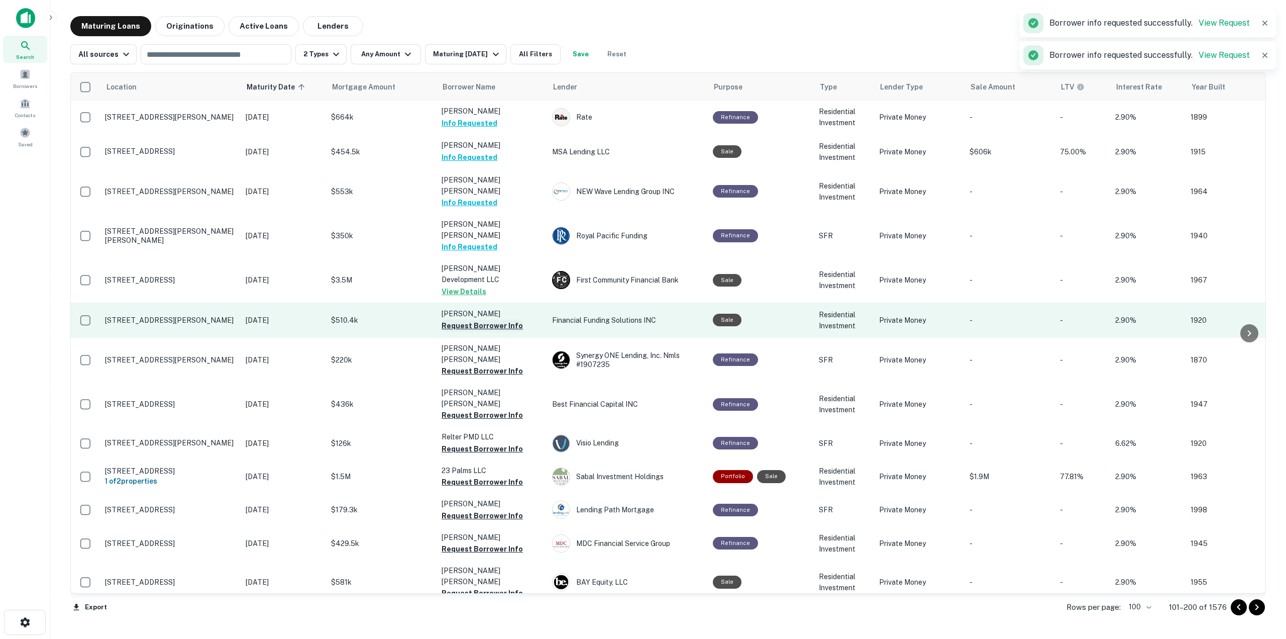
click at [501, 320] on button "Request Borrower Info" at bounding box center [482, 326] width 81 height 12
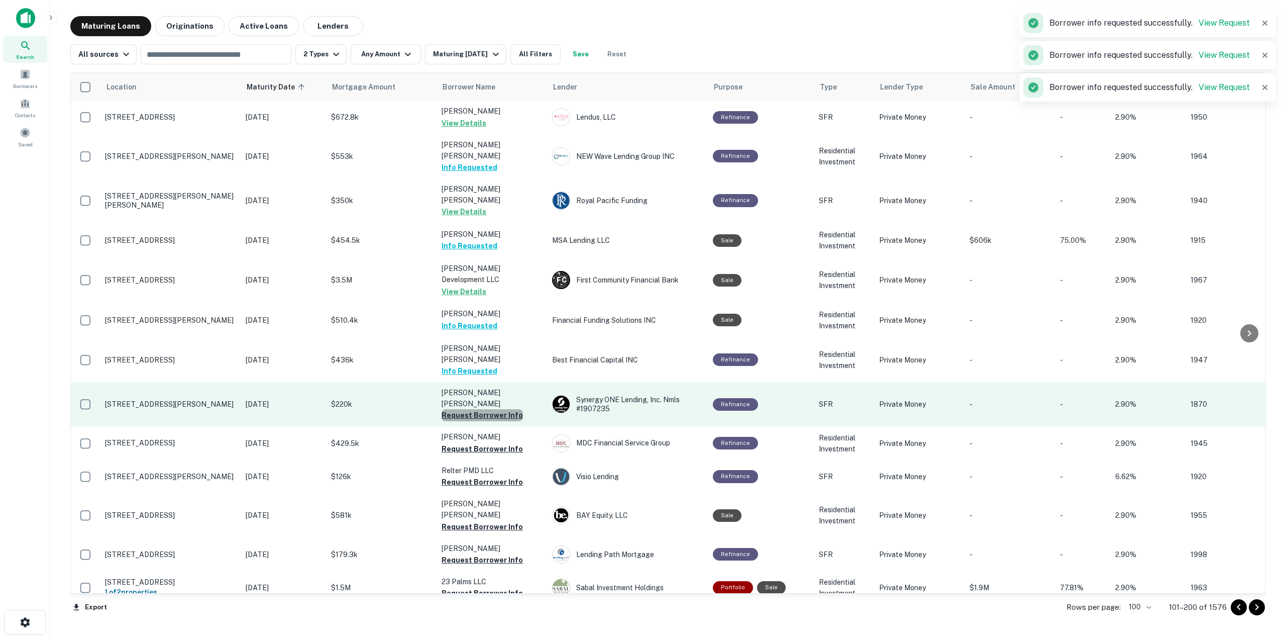
click at [498, 409] on button "Request Borrower Info" at bounding box center [482, 415] width 81 height 12
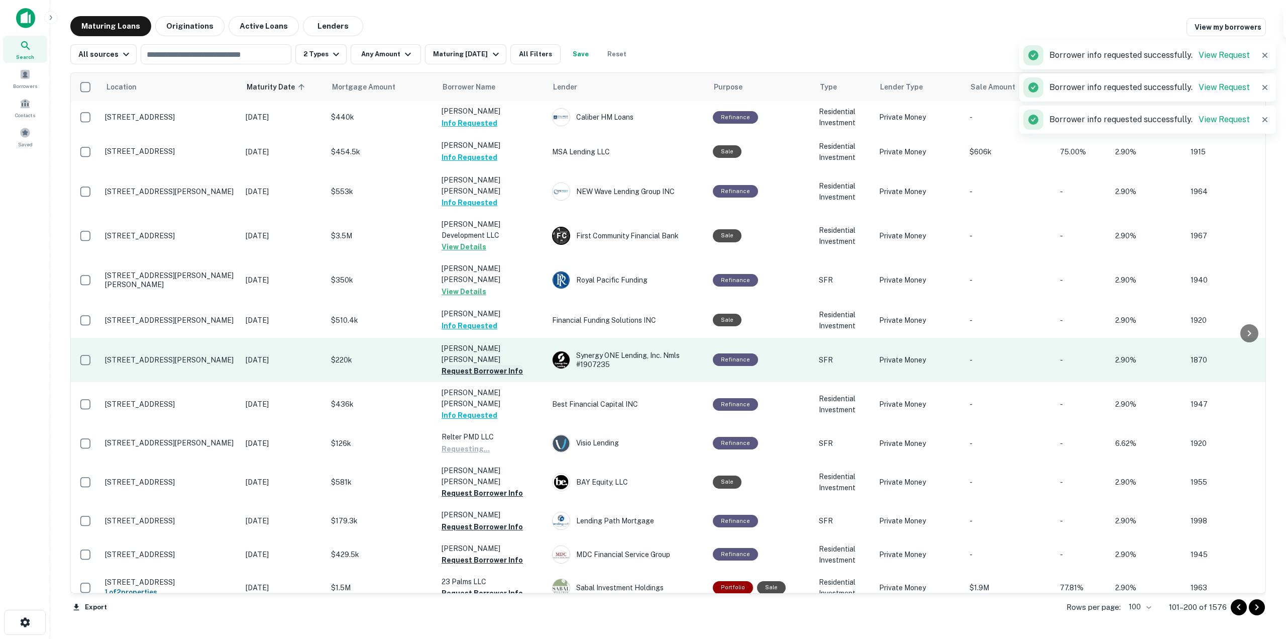
click at [505, 365] on button "Request Borrower Info" at bounding box center [482, 371] width 81 height 12
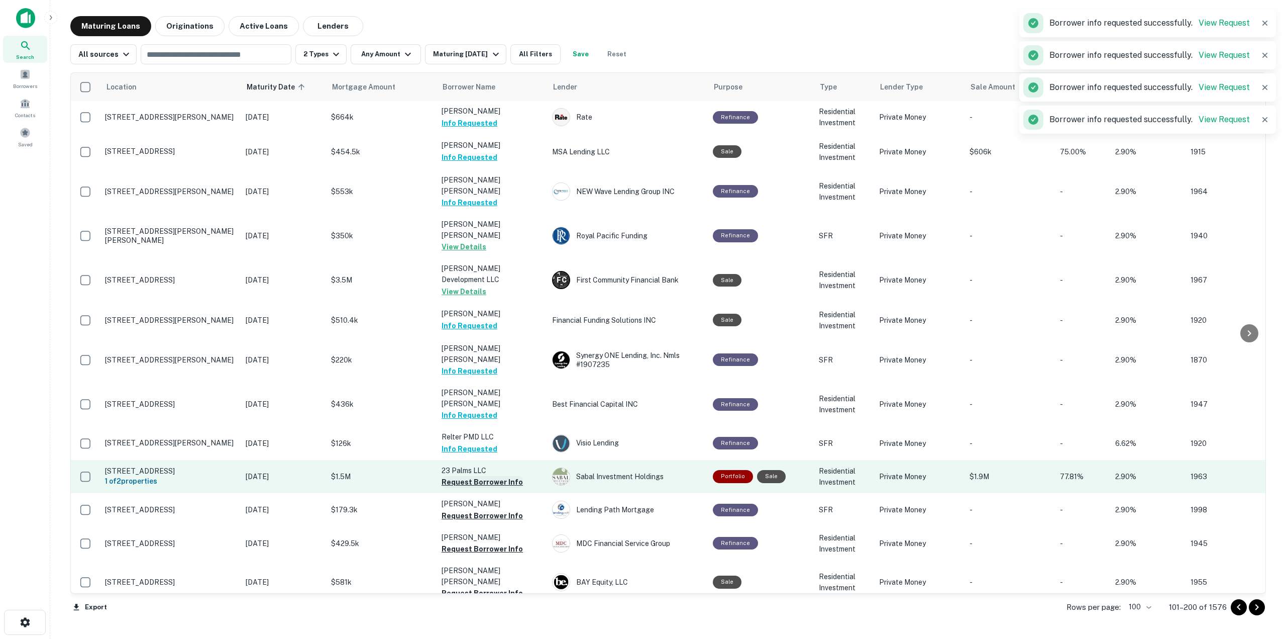
click at [493, 476] on button "Request Borrower Info" at bounding box center [482, 482] width 81 height 12
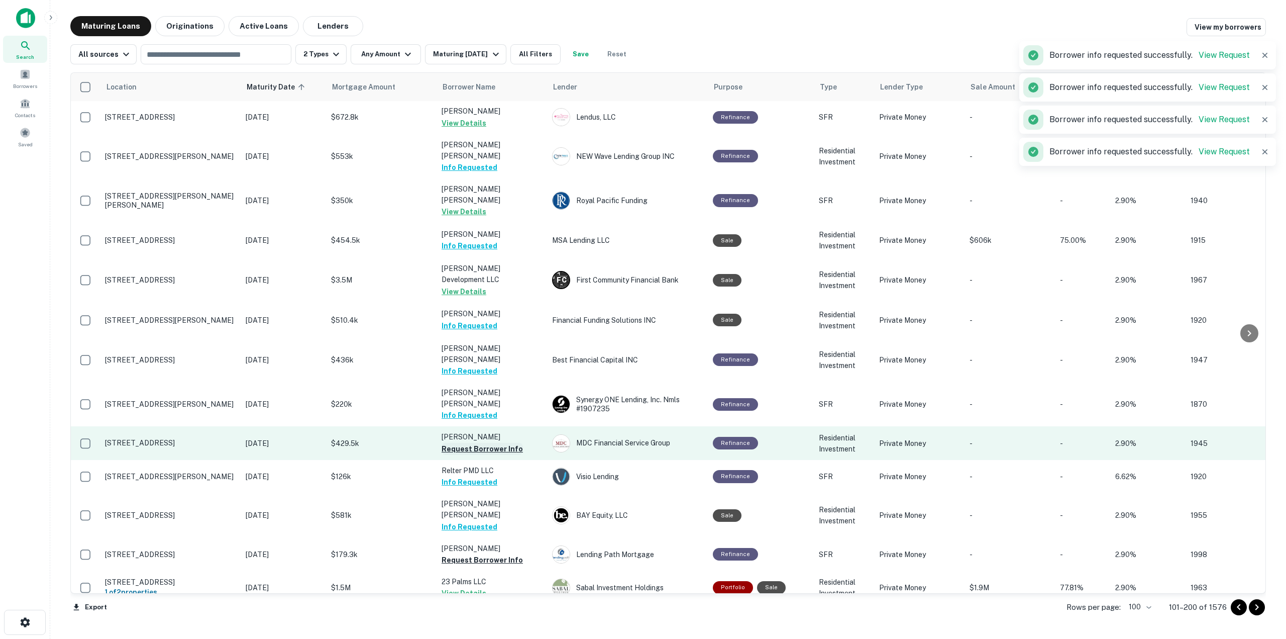
click at [499, 443] on button "Request Borrower Info" at bounding box center [482, 449] width 81 height 12
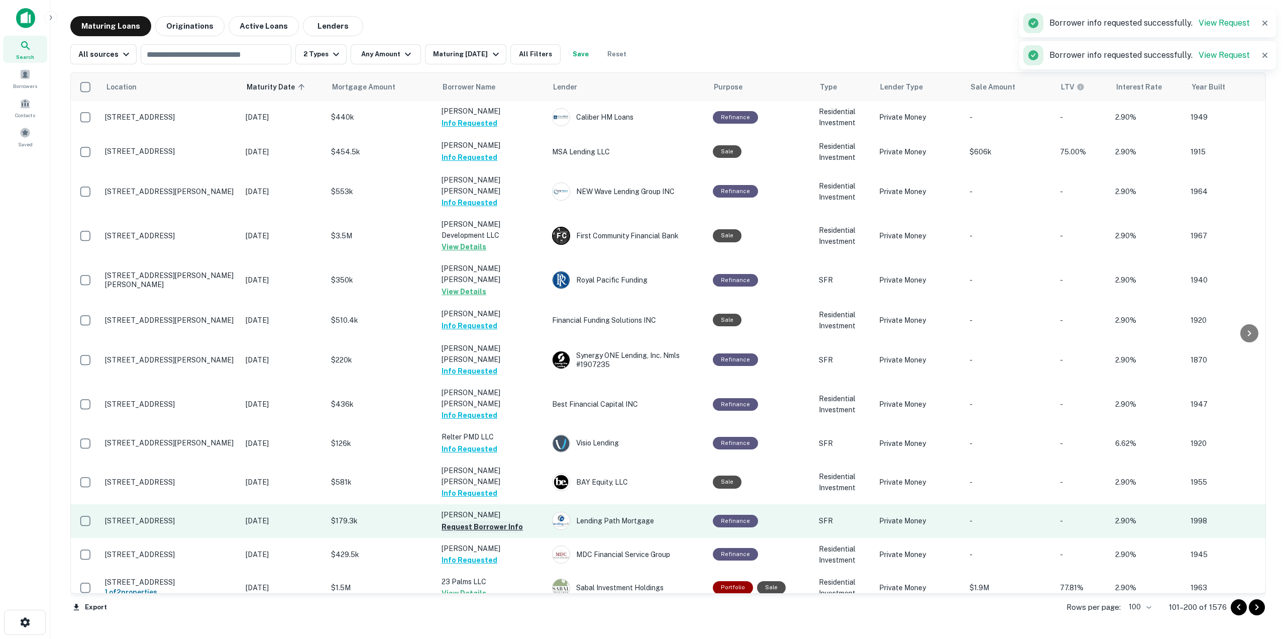
click at [506, 521] on button "Request Borrower Info" at bounding box center [482, 527] width 81 height 12
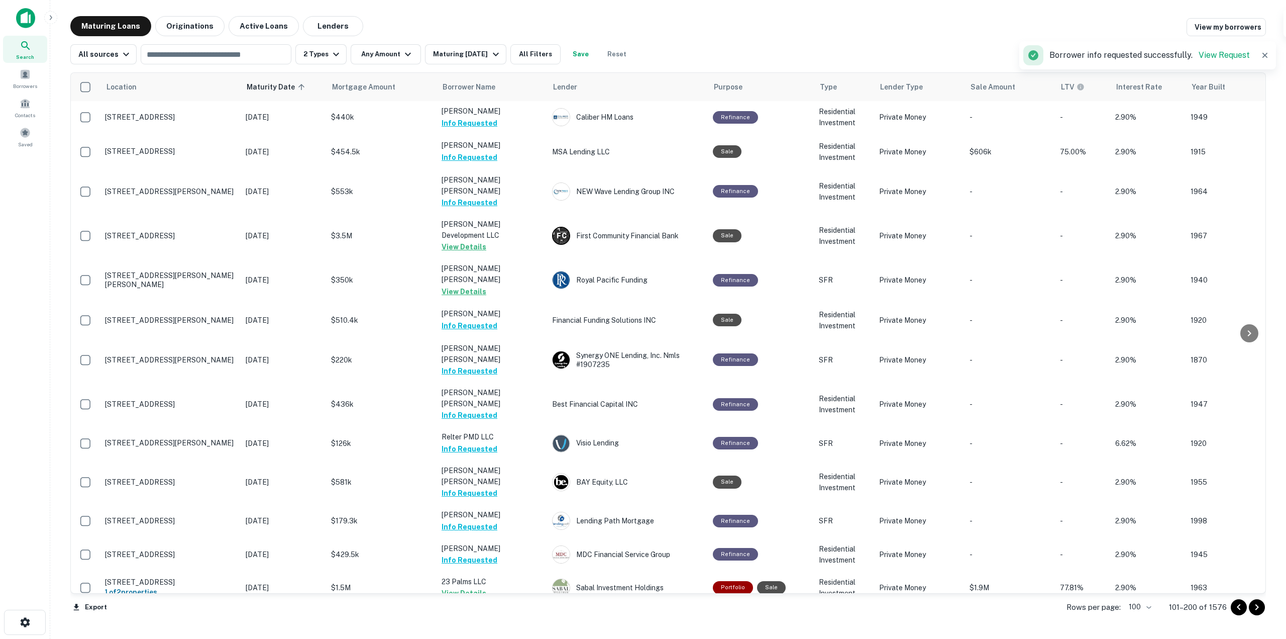
click at [492, 621] on button "Request Borrower Info" at bounding box center [482, 627] width 81 height 12
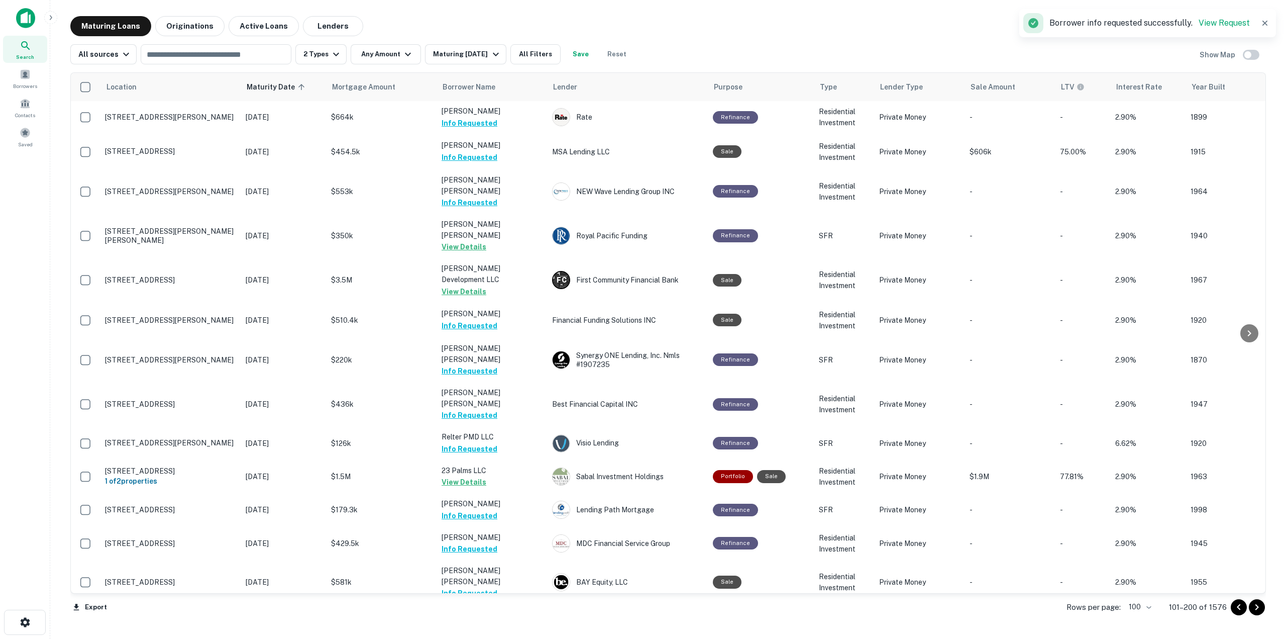
click at [495, 621] on button "Request Borrower Info" at bounding box center [482, 627] width 81 height 12
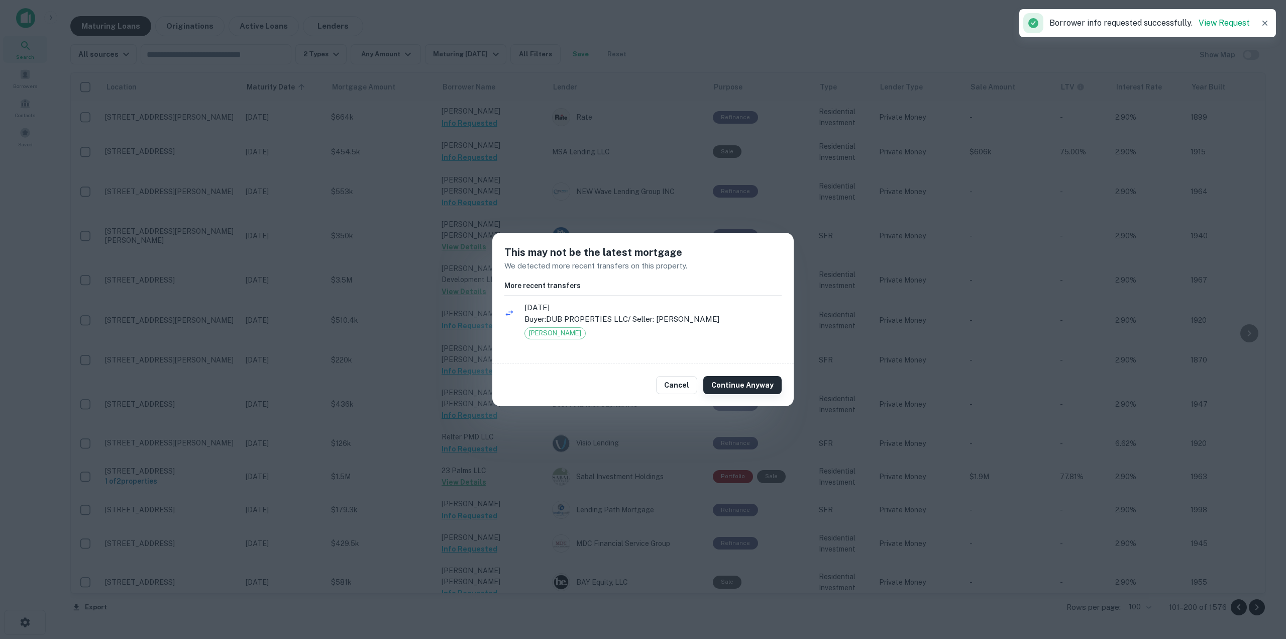
click at [720, 385] on button "Continue Anyway" at bounding box center [743, 385] width 78 height 18
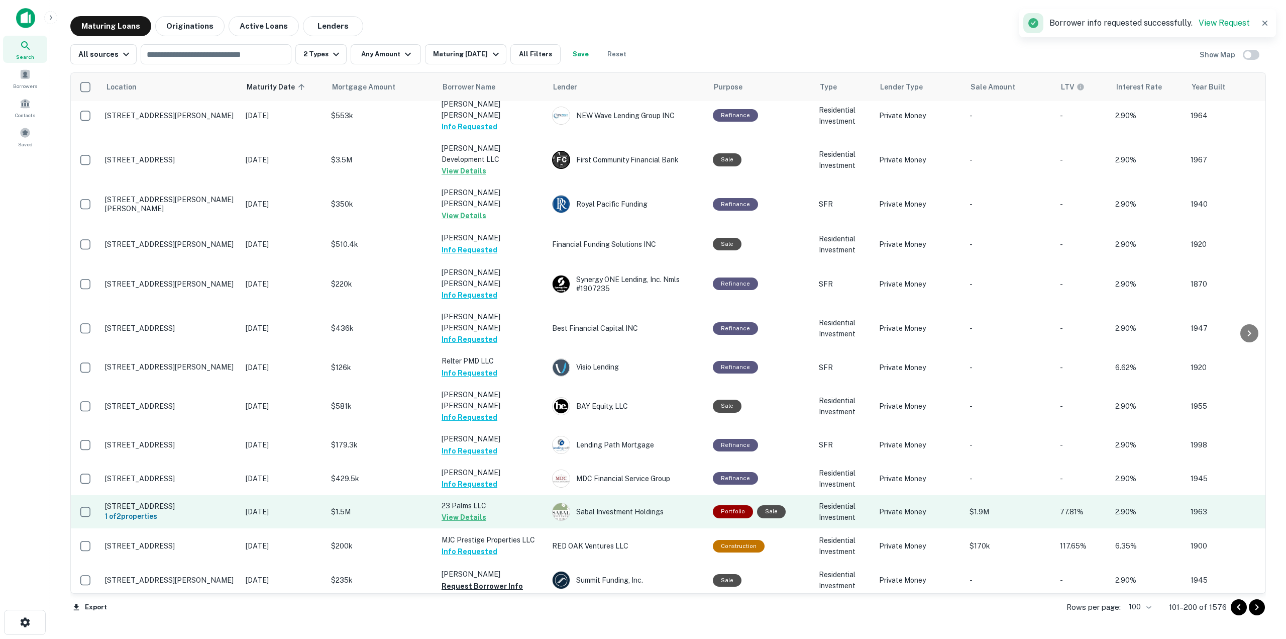
scroll to position [1687, 0]
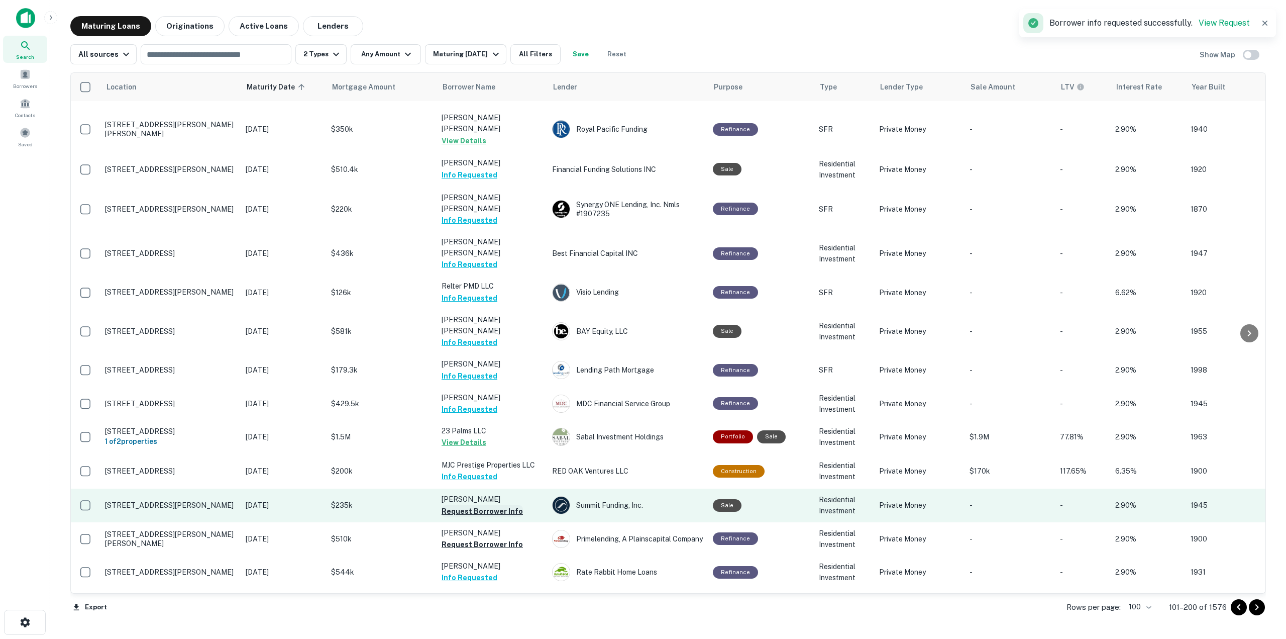
click at [492, 505] on button "Request Borrower Info" at bounding box center [482, 511] width 81 height 12
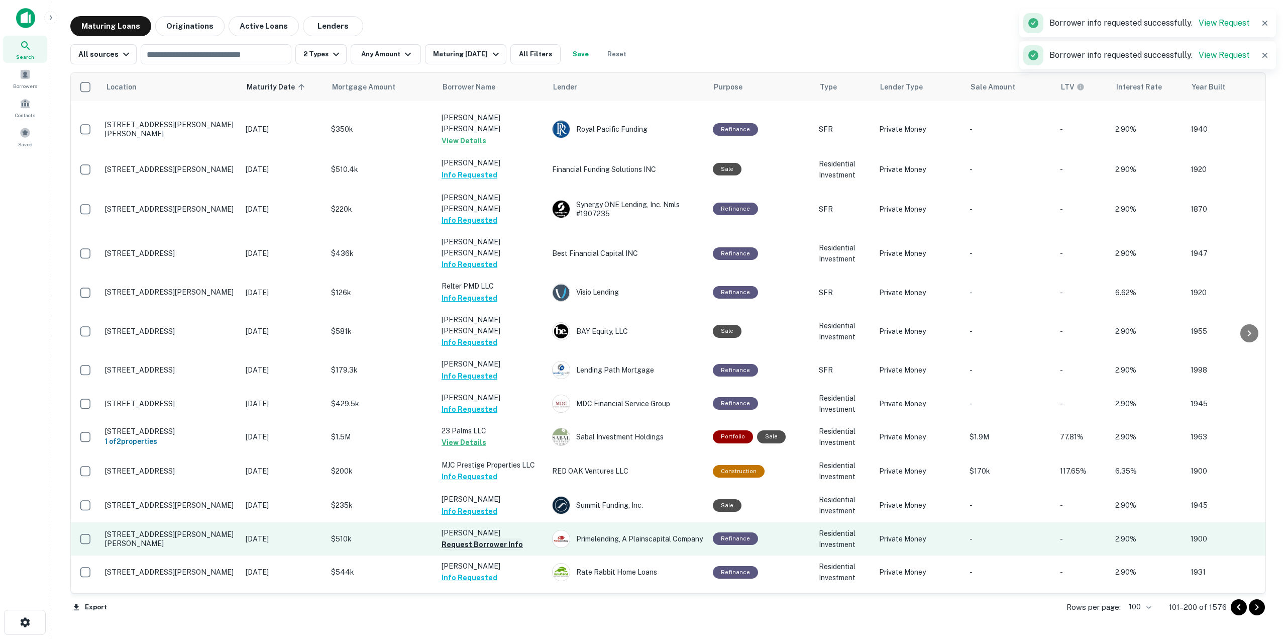
click at [493, 538] on button "Request Borrower Info" at bounding box center [482, 544] width 81 height 12
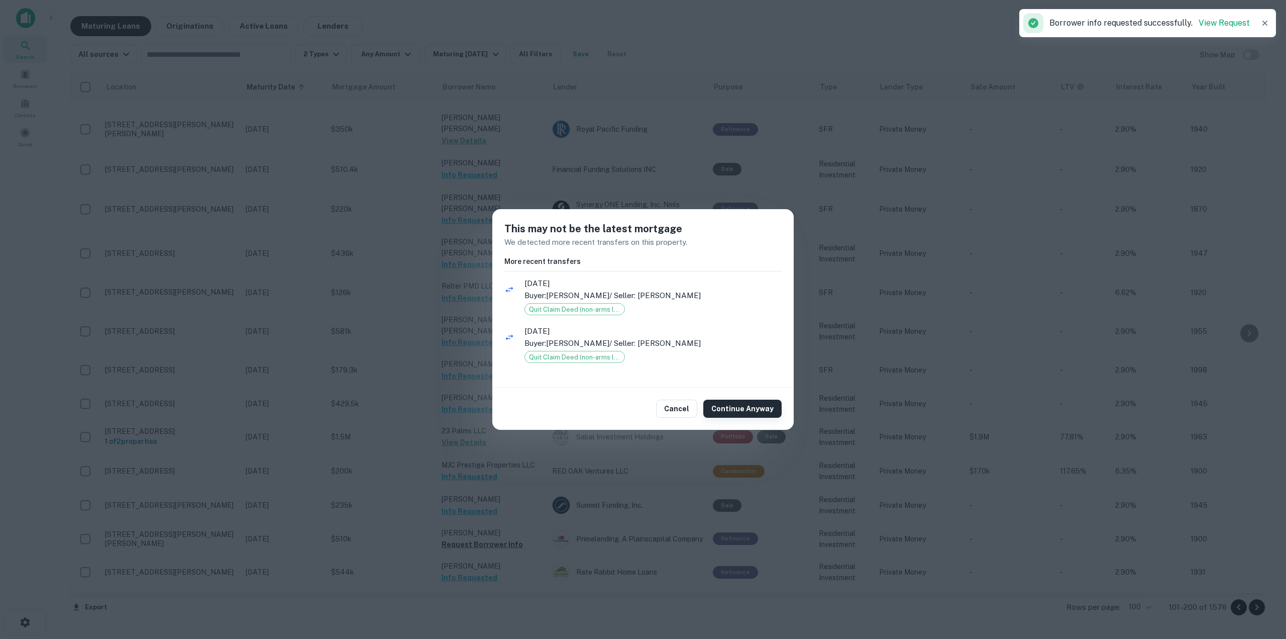
click at [730, 409] on button "Continue Anyway" at bounding box center [743, 409] width 78 height 18
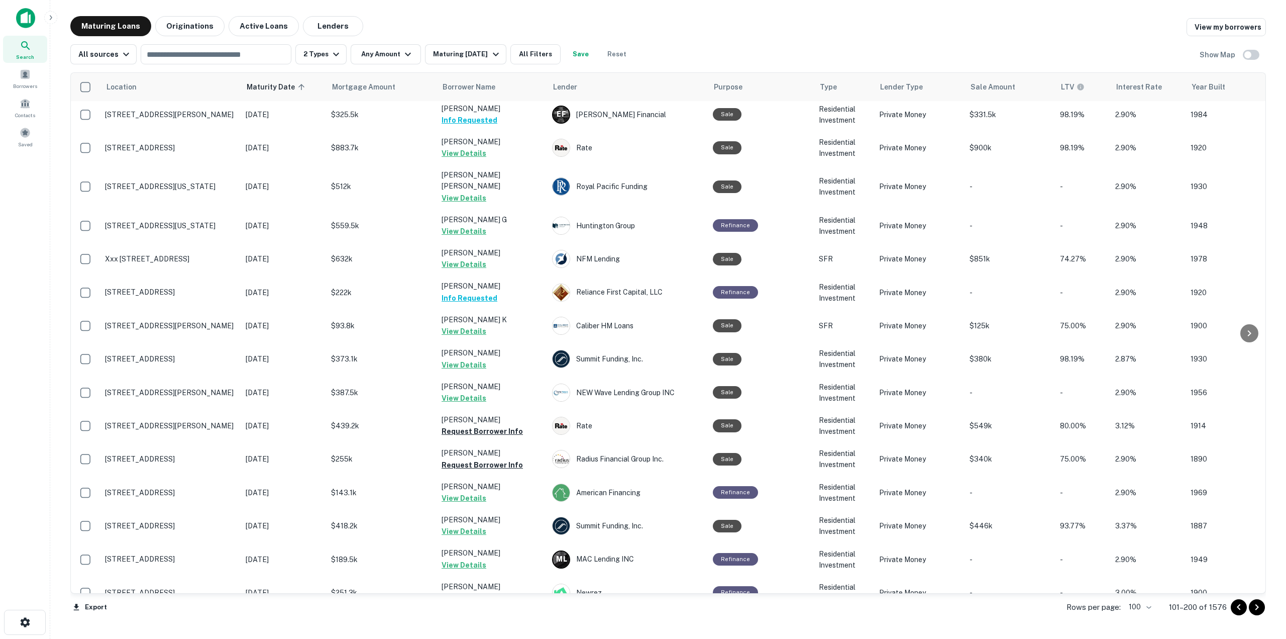
scroll to position [179, 0]
